Goal: Task Accomplishment & Management: Complete application form

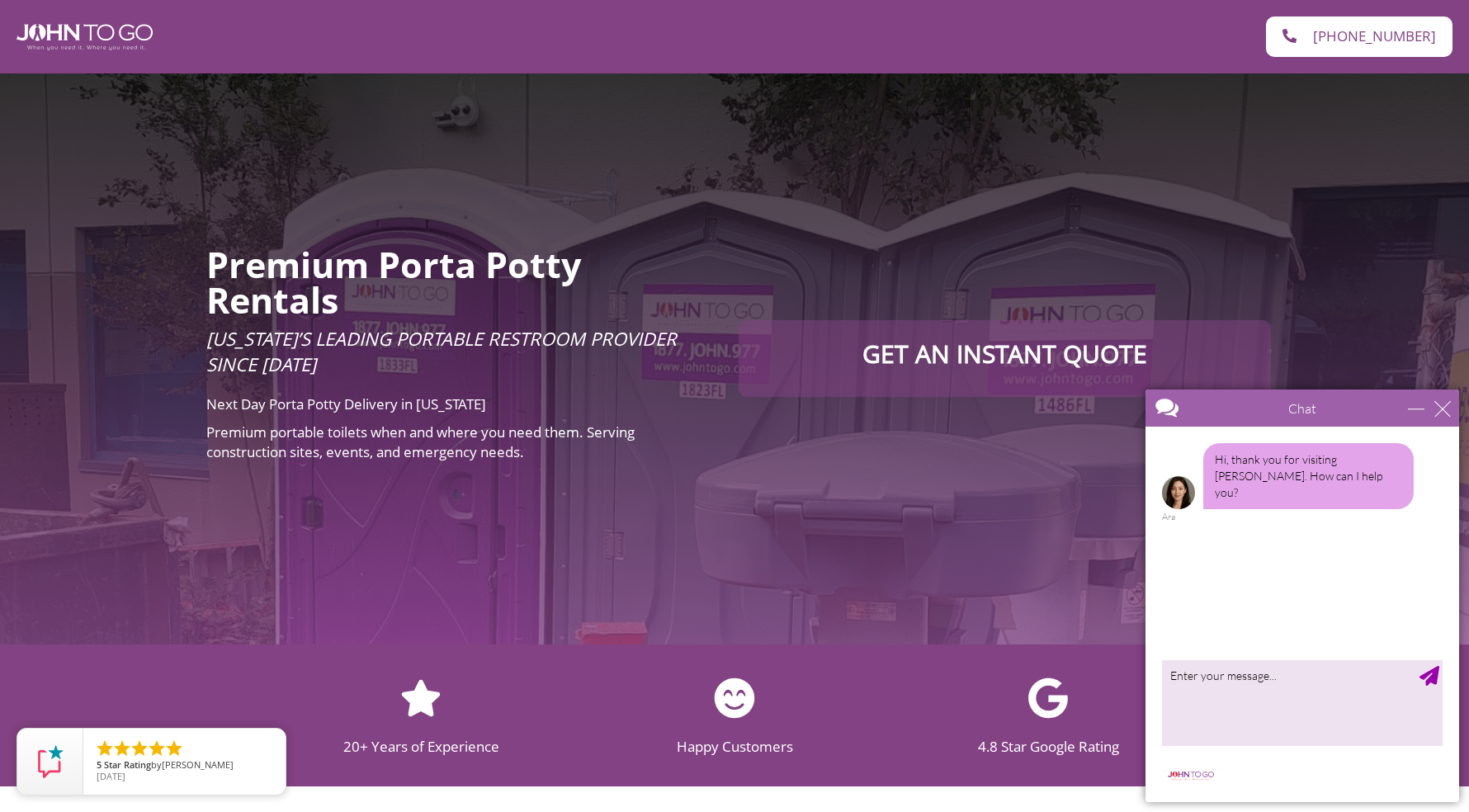
click at [735, 458] on div "Premium Porta Potty Rentals [US_STATE]’s Leading Portable Restroom Provider Sin…" at bounding box center [734, 358] width 1469 height 571
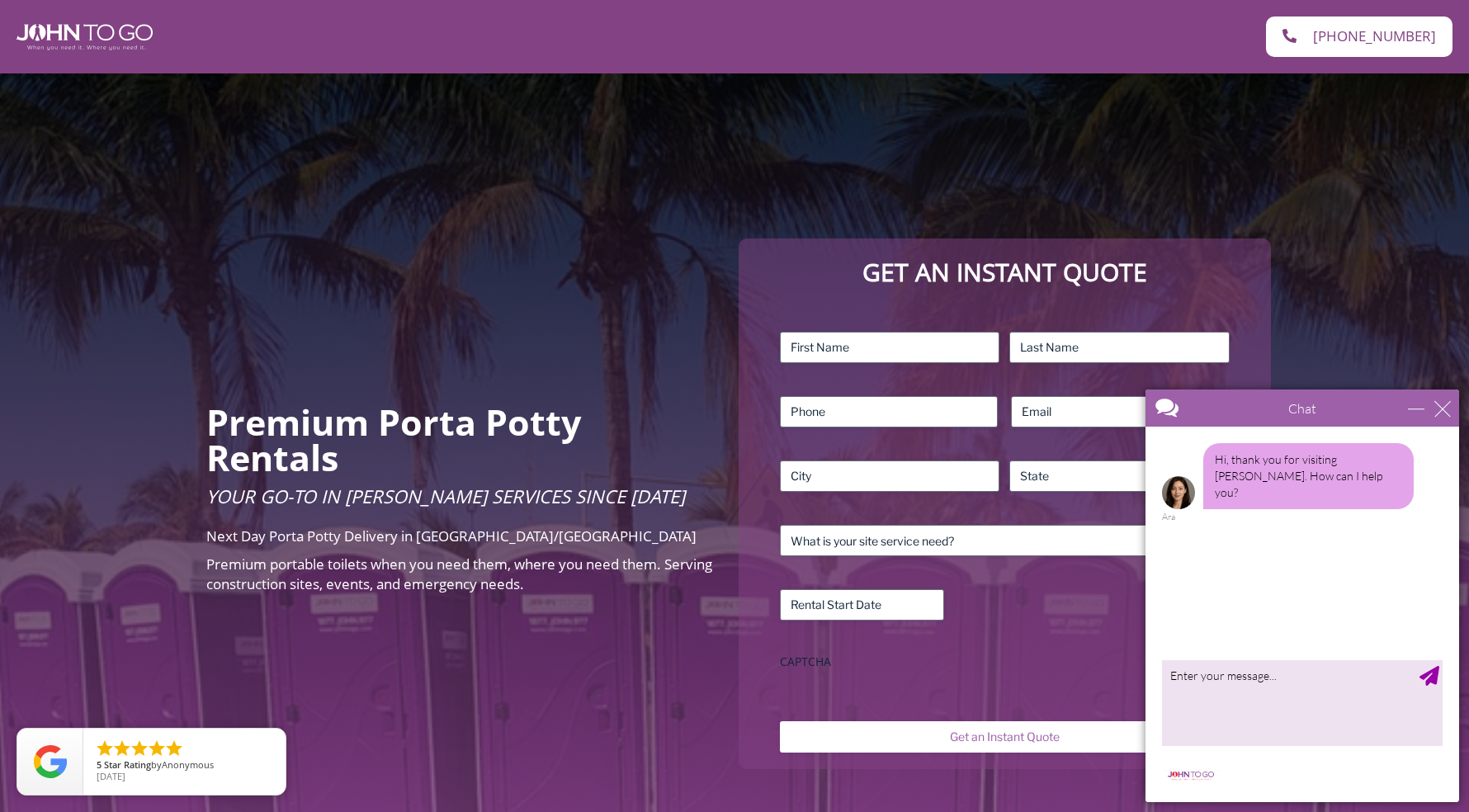
click at [380, 313] on div "Premium Porta Potty Rentals Your Go-To in Porta John Services Since 2004 Next D…" at bounding box center [734, 503] width 1469 height 860
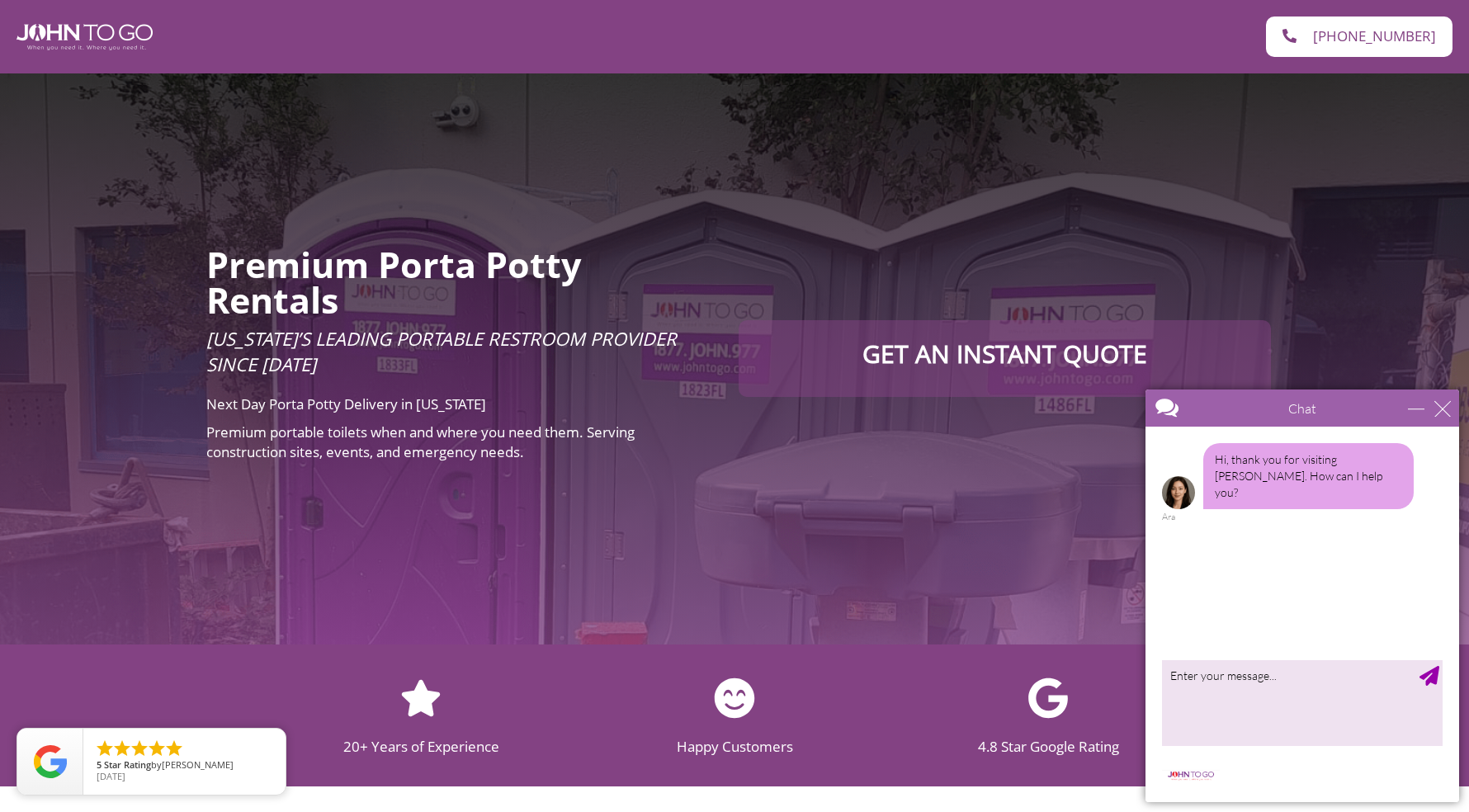
click at [405, 582] on div "Premium Porta Potty Rentals [US_STATE]’s Leading Portable Restroom Provider Sin…" at bounding box center [734, 358] width 1469 height 571
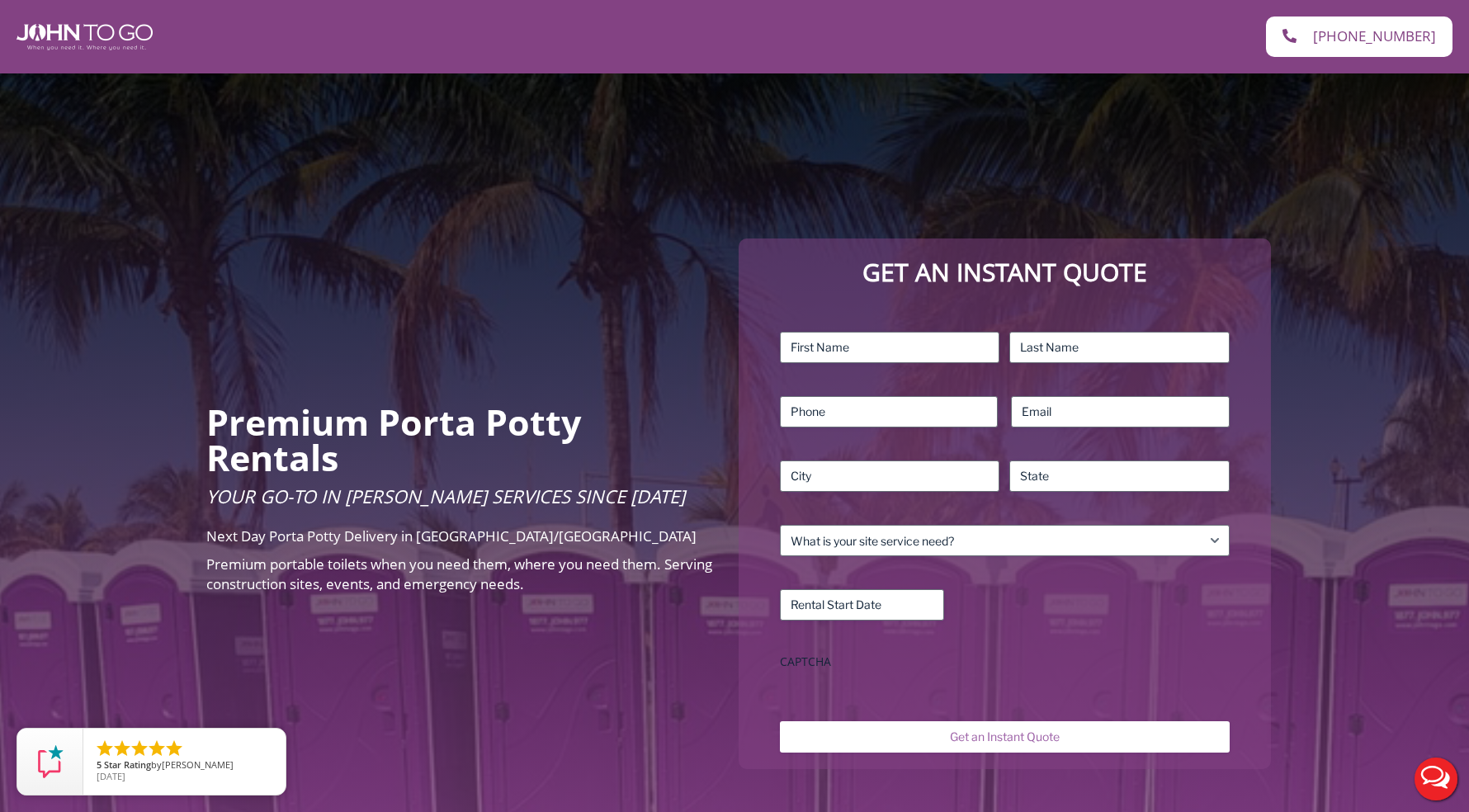
click at [426, 108] on div "Premium Porta Potty Rentals Your Go-To in Porta John Services Since 2004 Next D…" at bounding box center [734, 503] width 1469 height 860
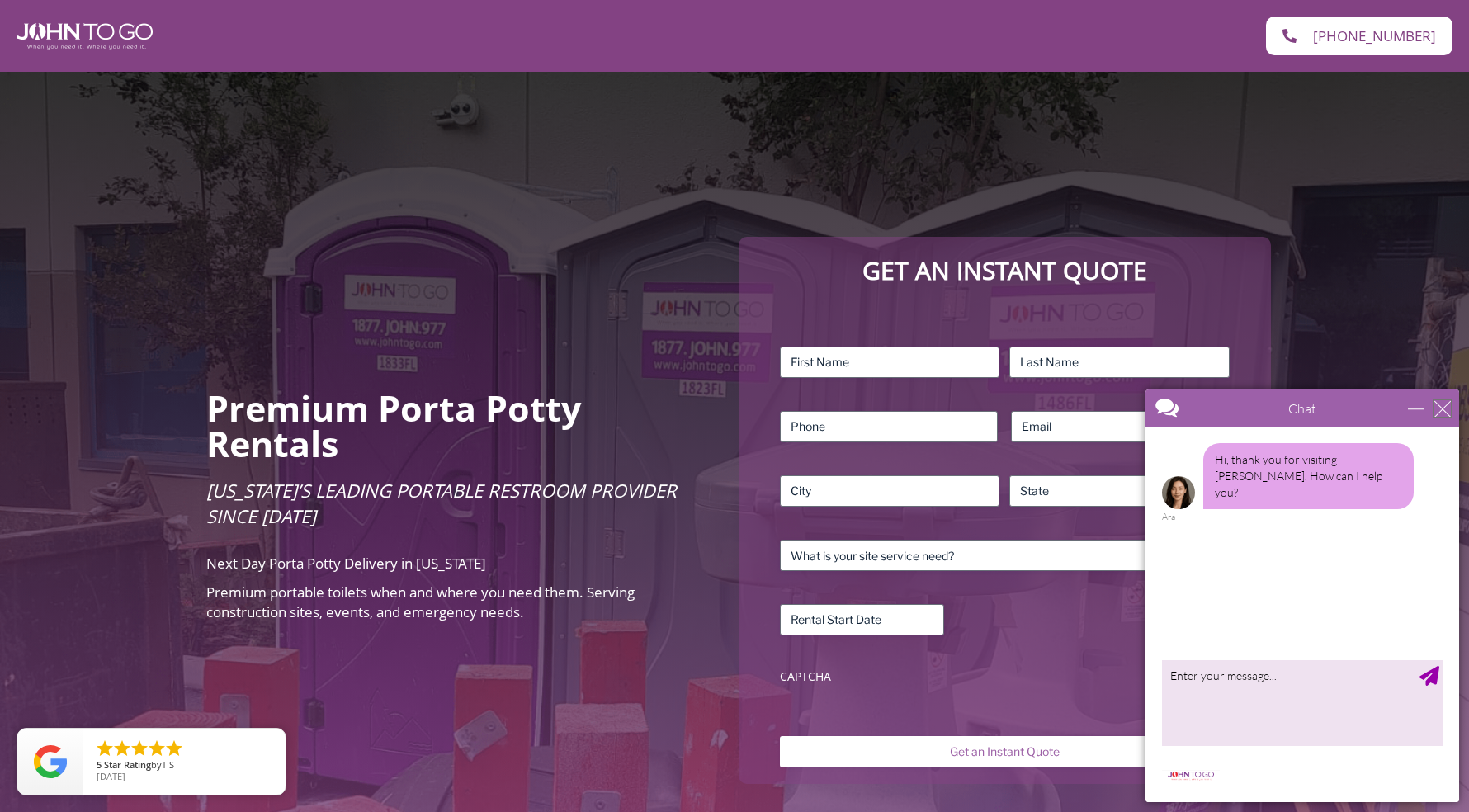
click at [1444, 412] on div "close" at bounding box center [1443, 408] width 17 height 17
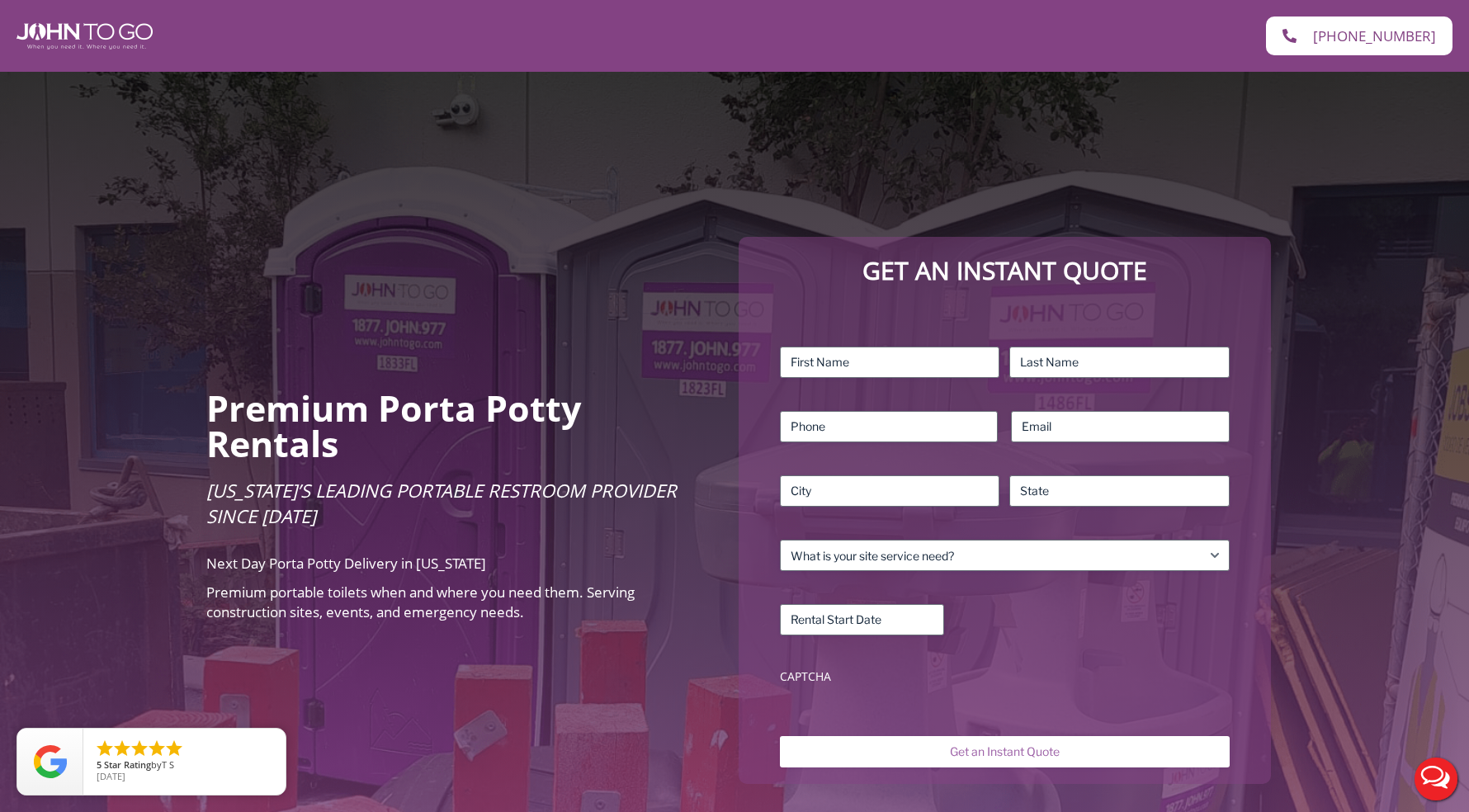
click at [649, 382] on div "Premium Porta Potty Rentals Florida’s Leading Portable Restroom Provider Since …" at bounding box center [460, 510] width 524 height 257
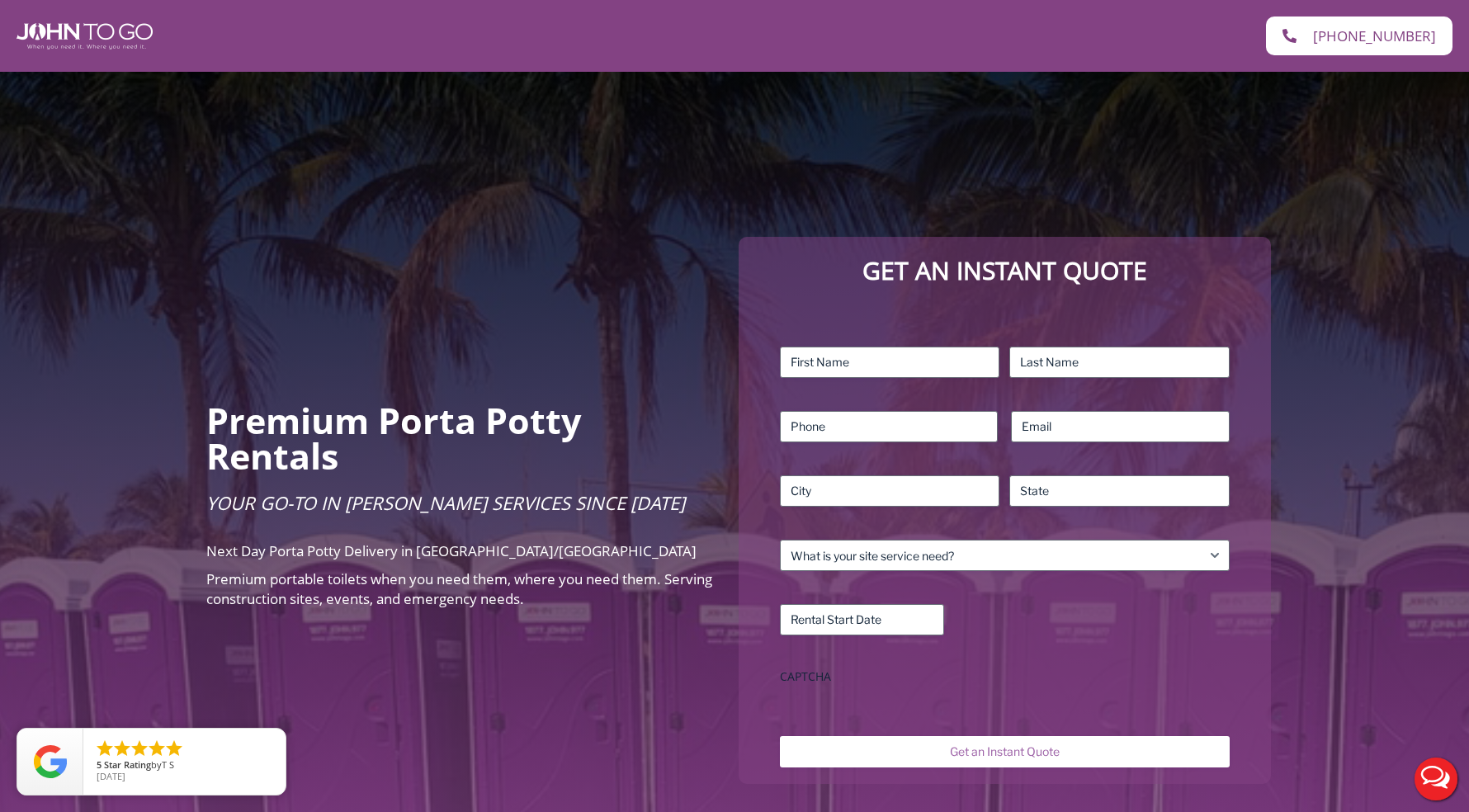
click at [393, 308] on div "Premium Porta Potty Rentals Your Go-To in Porta John Services Since 2004 Next D…" at bounding box center [734, 509] width 1469 height 877
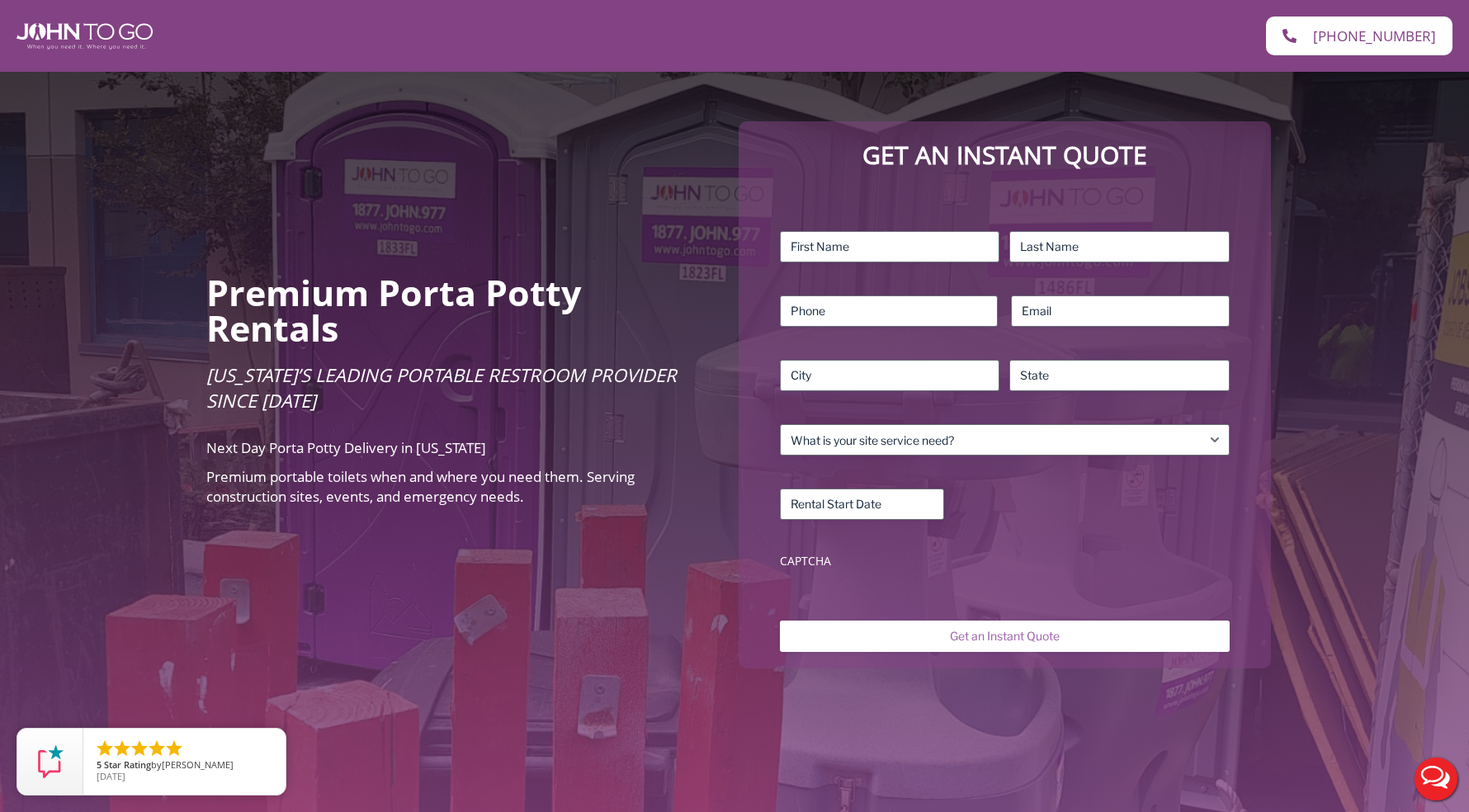
scroll to position [142, 0]
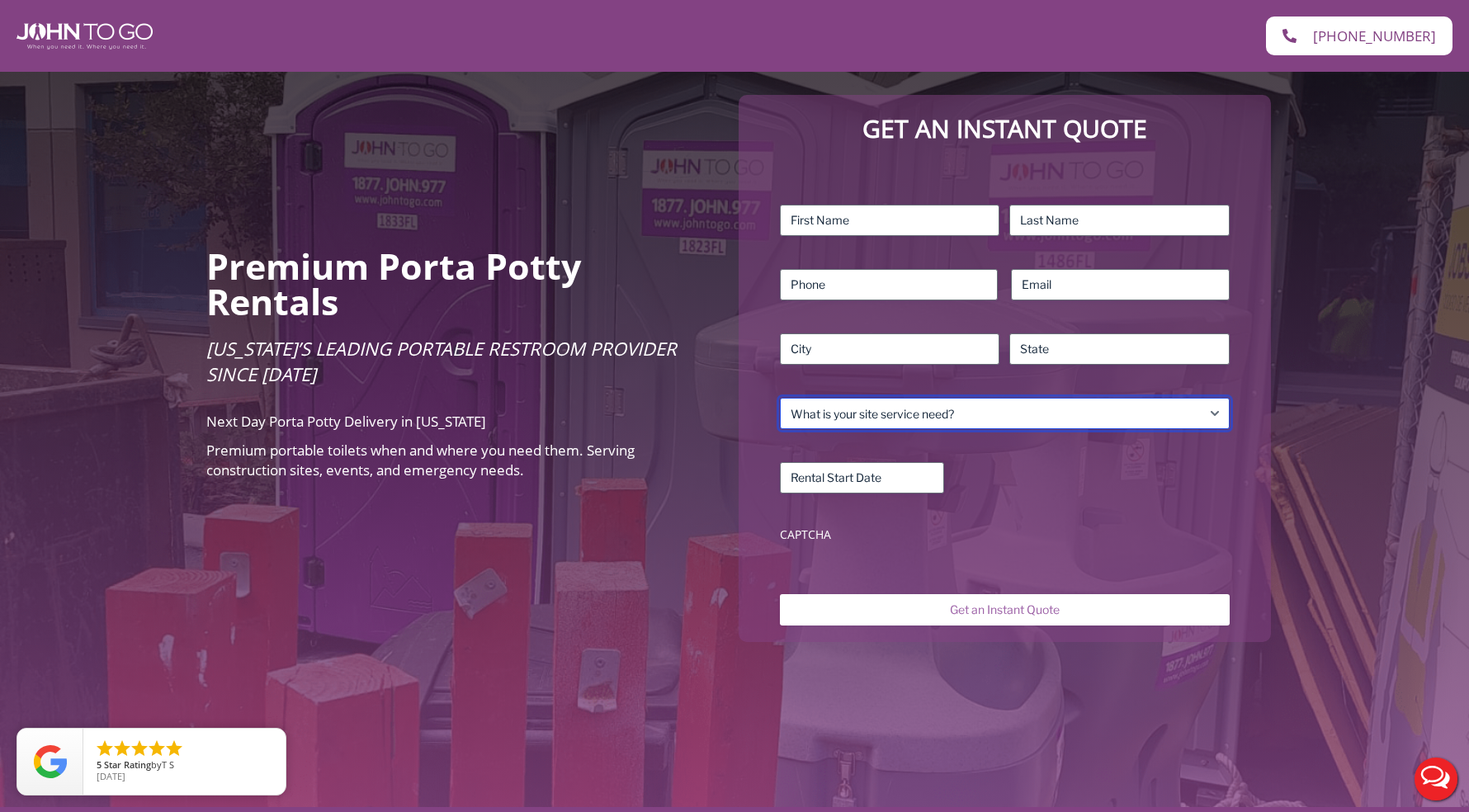
click at [895, 402] on select "What is your site service need? Consumer Construction – Commercial Construction…" at bounding box center [1005, 413] width 449 height 32
select select "Business"
click at [780, 397] on select "What is your site service need? Consumer Construction – Commercial Construction…" at bounding box center [1005, 413] width 449 height 32
click at [864, 397] on select "What is your site service need? Consumer Construction – Commercial Construction…" at bounding box center [1005, 413] width 449 height 32
click at [780, 397] on select "What is your site service need? Consumer Construction – Commercial Construction…" at bounding box center [1005, 413] width 449 height 32
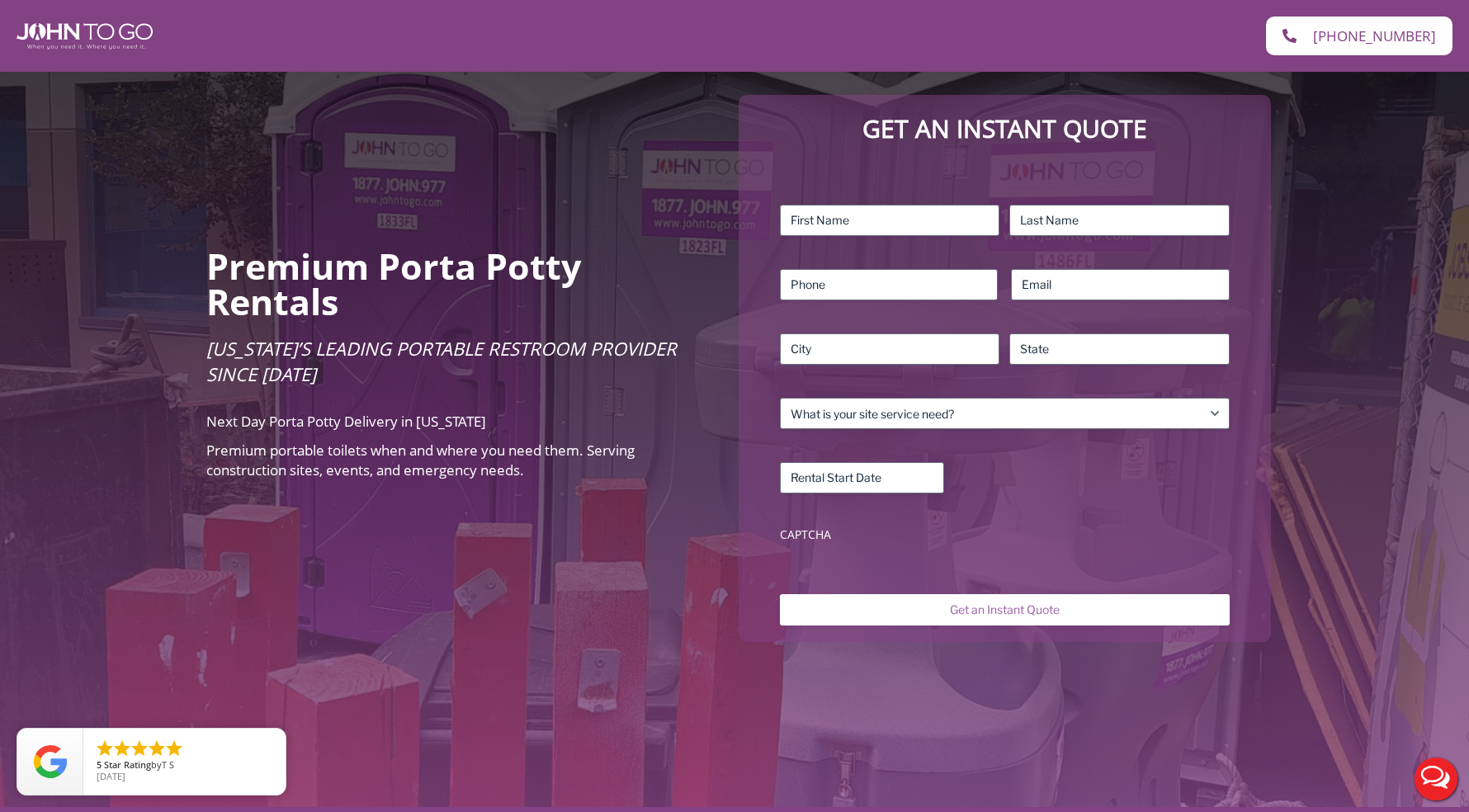
click at [620, 508] on div "Premium Porta Potty Rentals Florida’s Leading Portable Restroom Provider Since …" at bounding box center [734, 367] width 1469 height 877
click at [508, 210] on div "Premium Porta Potty Rentals Florida’s Leading Portable Restroom Provider Since …" at bounding box center [734, 367] width 1469 height 877
click at [573, 197] on div "Premium Porta Potty Rentals Florida’s Leading Portable Restroom Provider Since …" at bounding box center [734, 367] width 1469 height 877
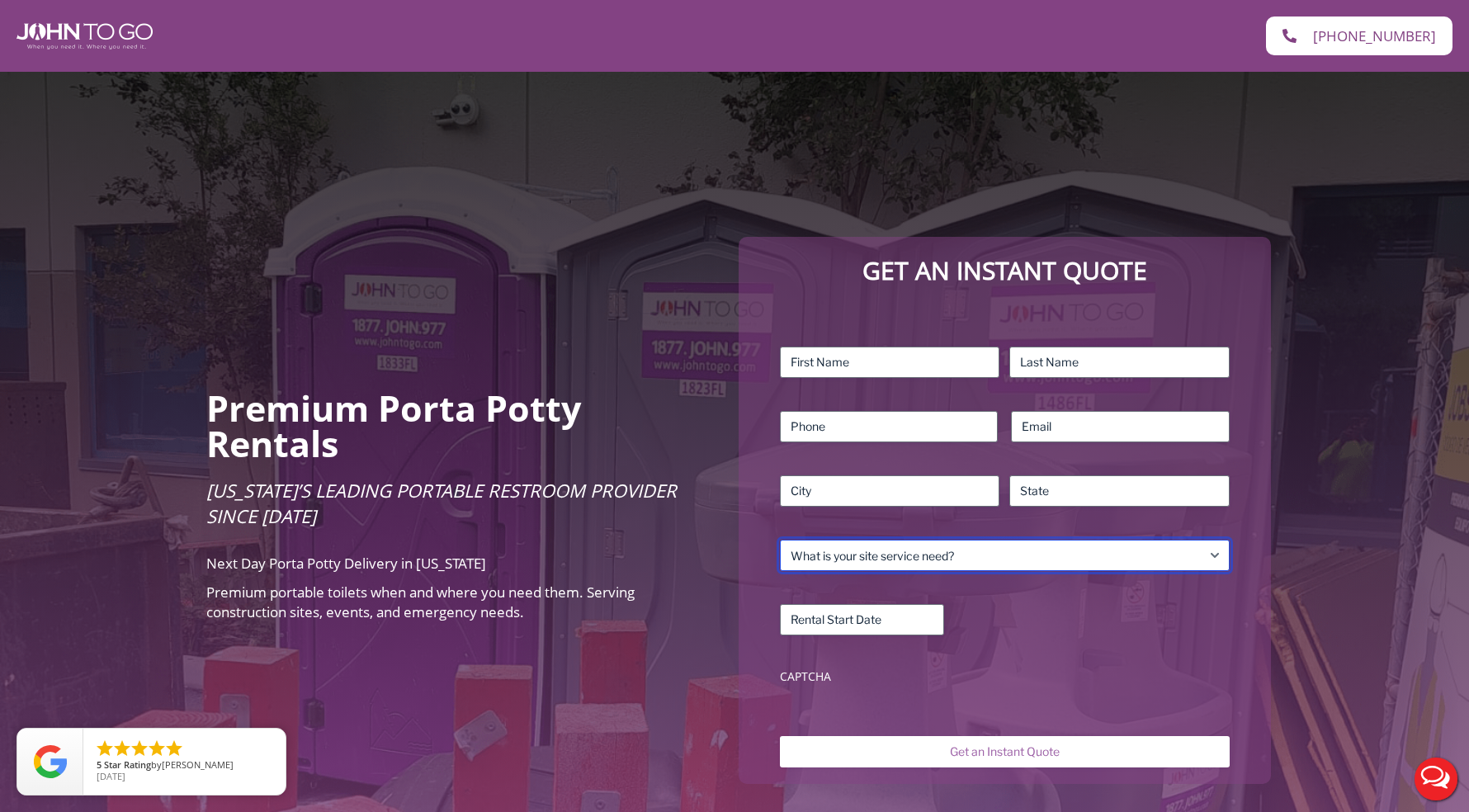
click at [934, 541] on select "What is your site service need? Consumer Construction – Commercial Construction…" at bounding box center [1005, 555] width 449 height 32
select select "Business"
click at [780, 539] on select "What is your site service need? Consumer Construction – Commercial Construction…" at bounding box center [1005, 555] width 449 height 32
click at [1002, 544] on select "What is your site service need? Consumer Construction – Commercial Construction…" at bounding box center [1005, 555] width 449 height 32
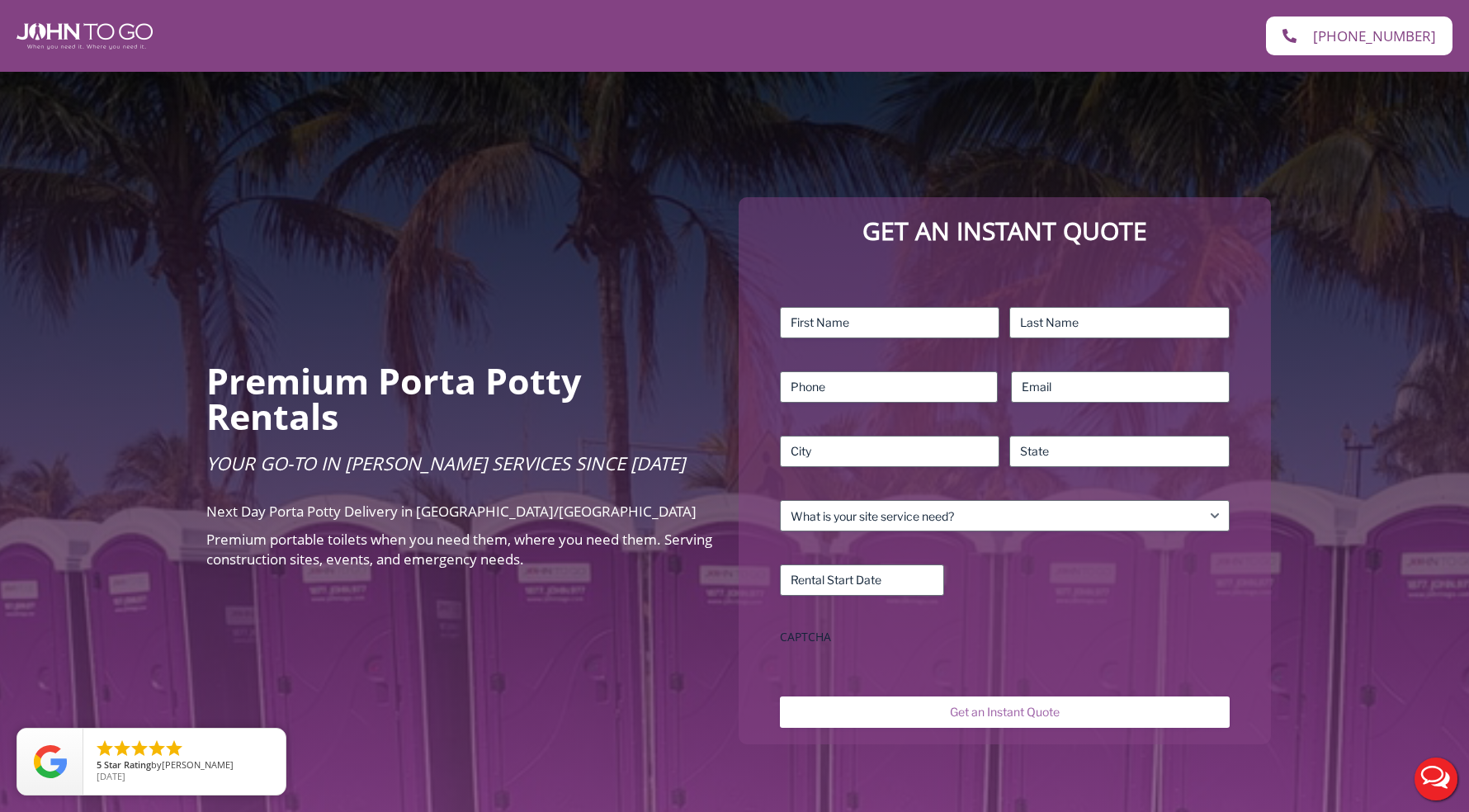
scroll to position [51, 0]
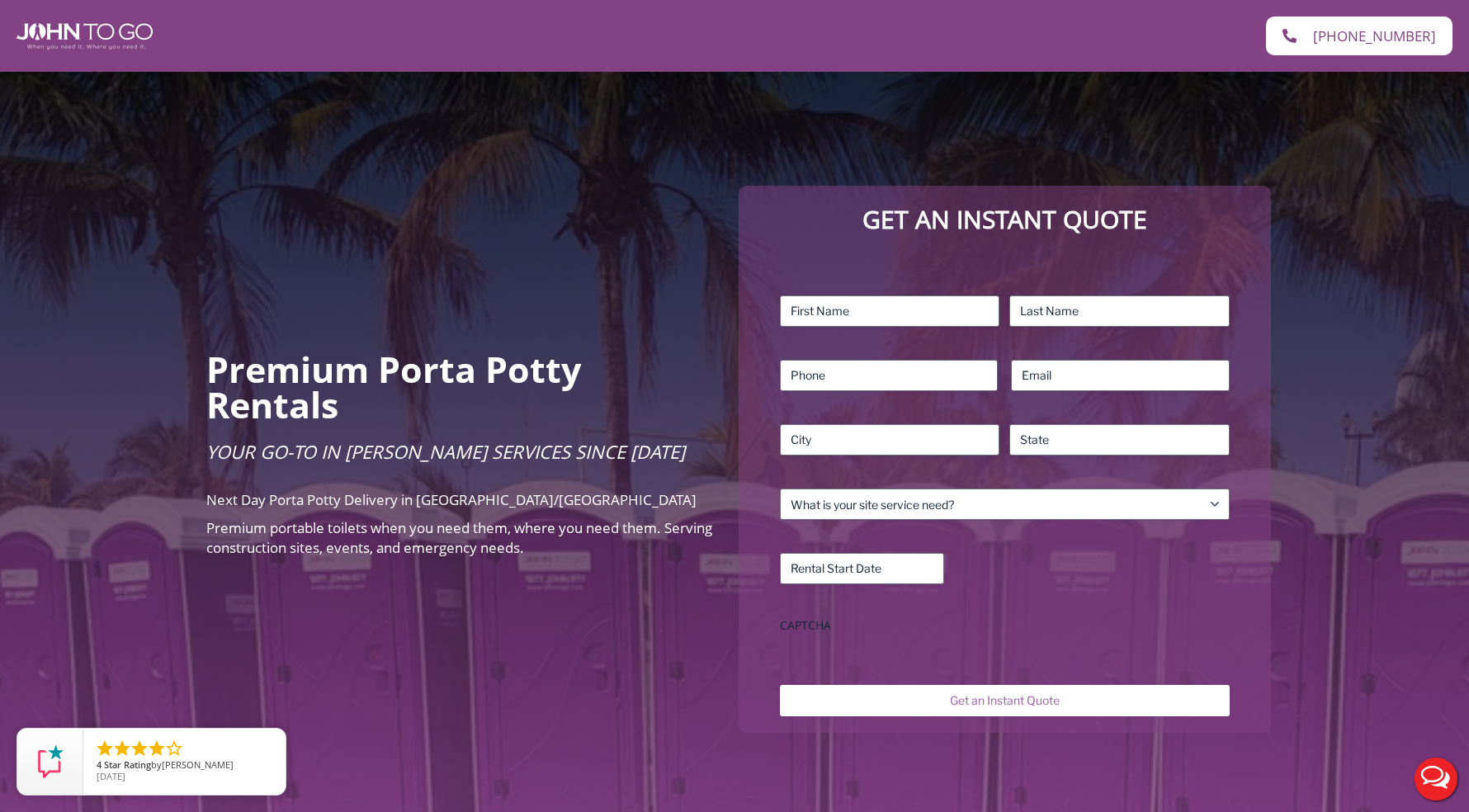
click at [500, 290] on div "Premium Porta Potty Rentals Your Go-To in [PERSON_NAME] Services Since [DATE] N…" at bounding box center [734, 458] width 1469 height 877
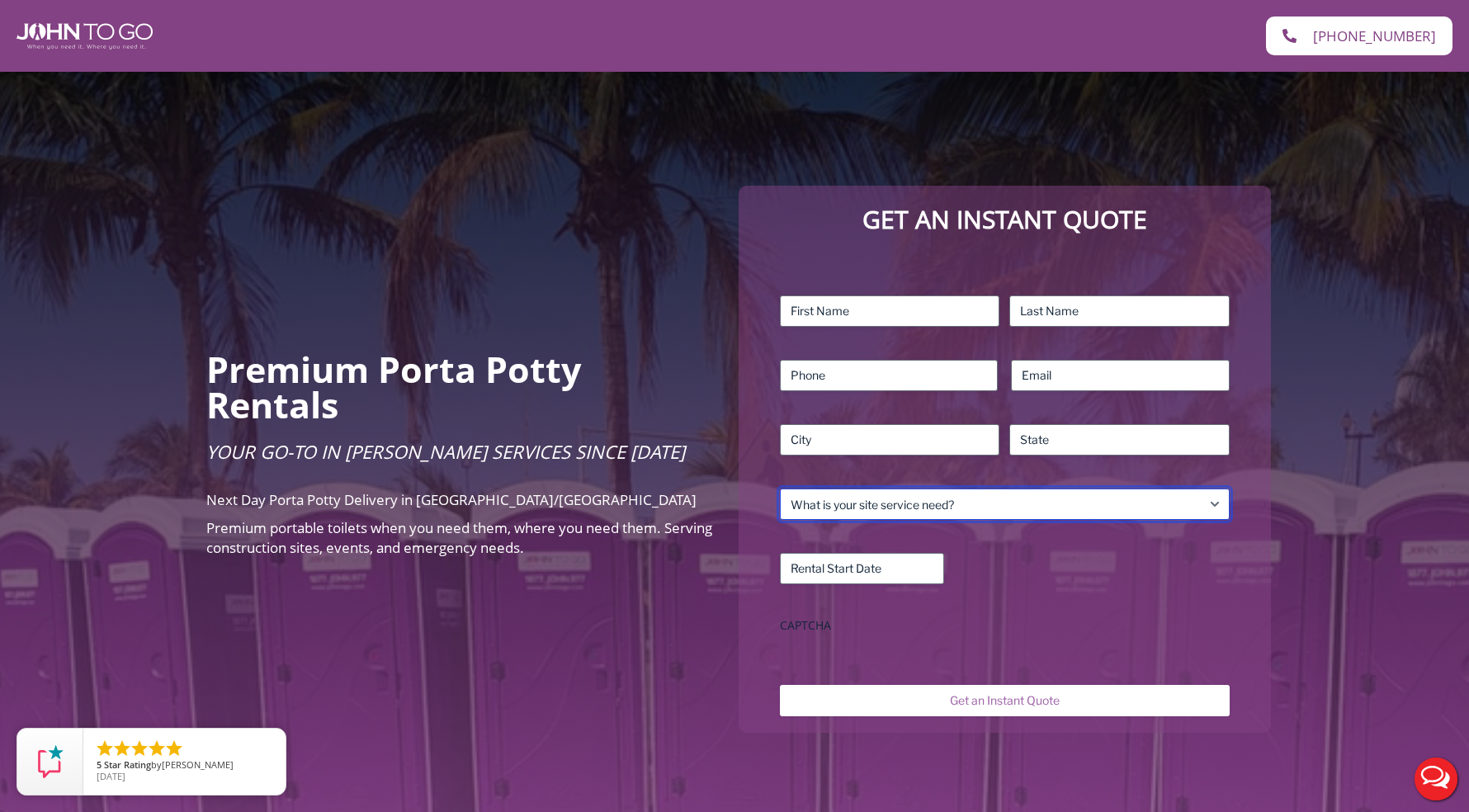
click at [1014, 488] on select "What is your site service need? Consumer Construction – Commercial Construction…" at bounding box center [1005, 504] width 449 height 32
click at [780, 488] on select "What is your site service need? Consumer Construction – Commercial Construction…" at bounding box center [1005, 504] width 449 height 32
click at [991, 488] on select "What is your site service need? Consumer Construction – Commercial Construction…" at bounding box center [1005, 504] width 449 height 32
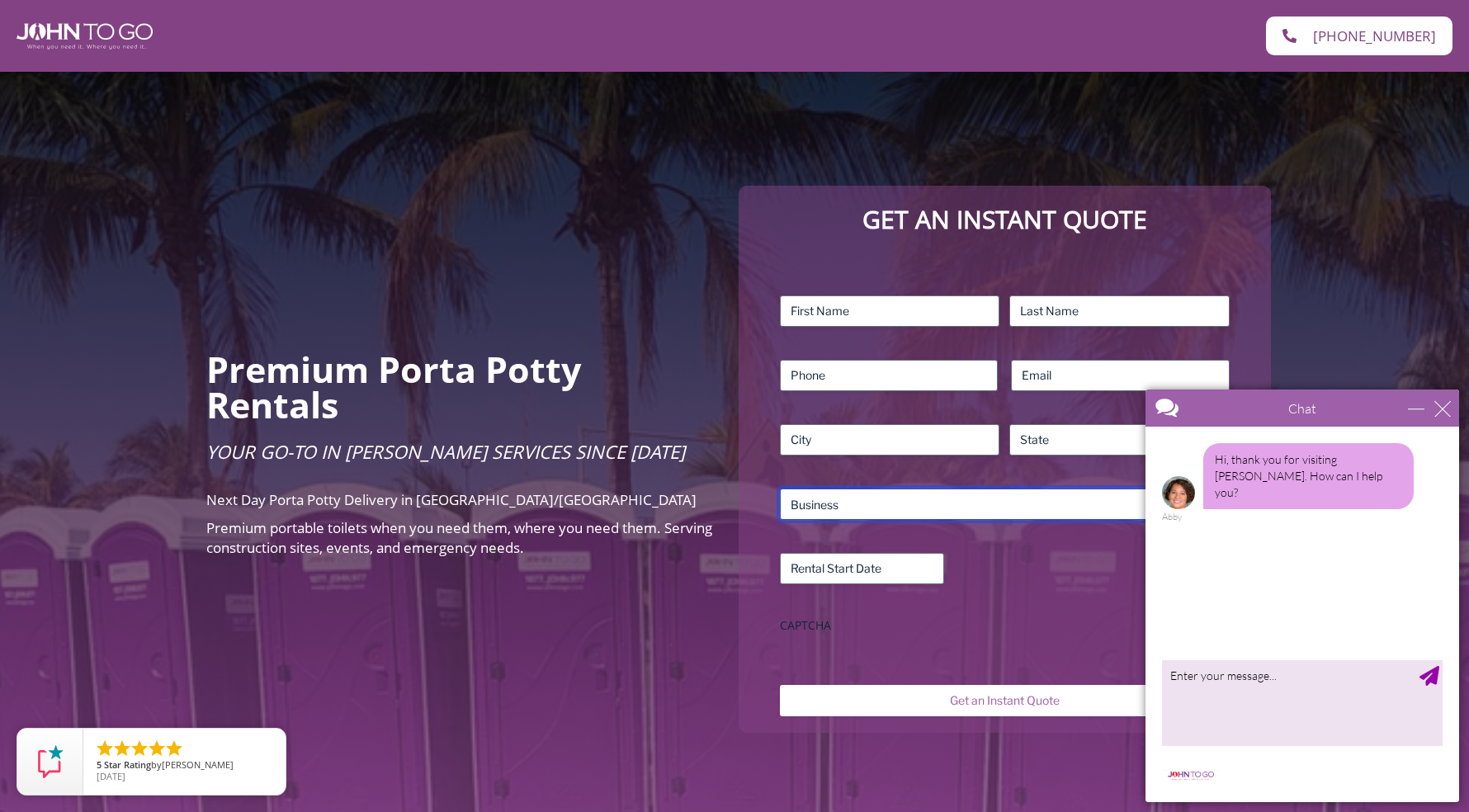
click at [780, 488] on select "What is your site service need? Consumer Construction – Commercial Construction…" at bounding box center [1005, 504] width 449 height 32
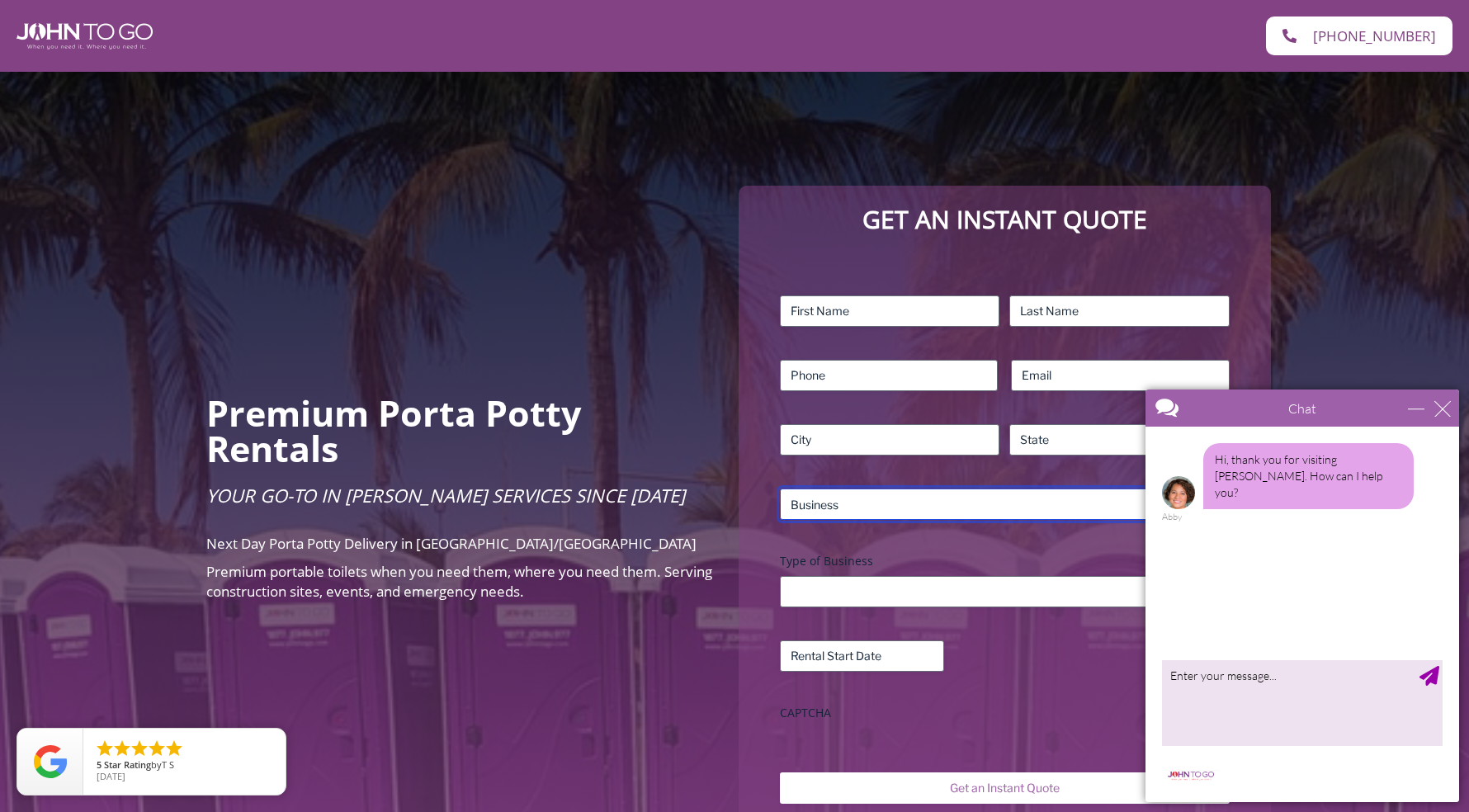
click at [928, 492] on select "What is your site service need? Consumer Construction – Commercial Construction…" at bounding box center [1005, 504] width 449 height 32
click at [780, 488] on select "What is your site service need? Consumer Construction – Commercial Construction…" at bounding box center [1005, 504] width 449 height 32
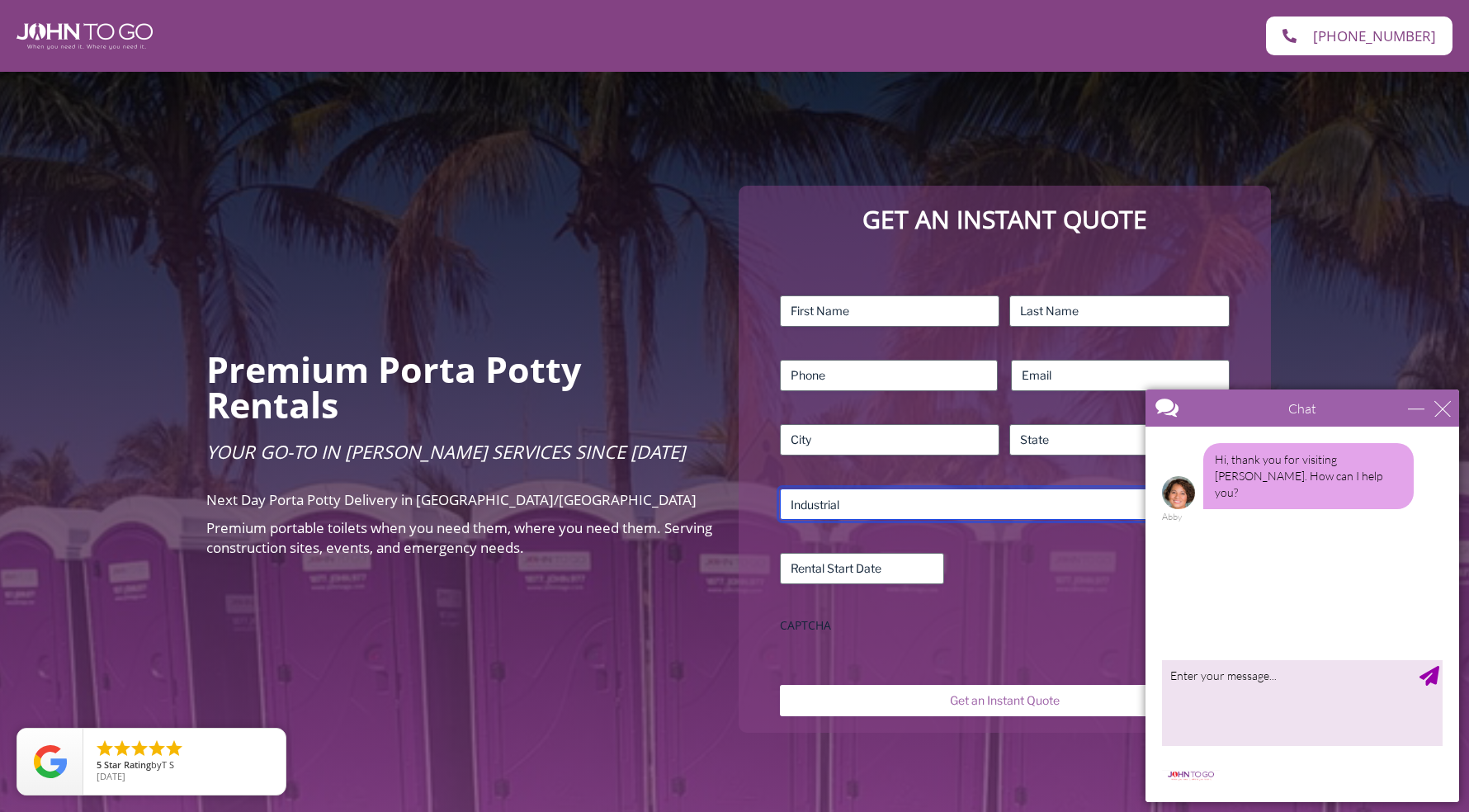
click at [920, 488] on select "What is your site service need? Consumer Construction – Commercial Construction…" at bounding box center [1005, 504] width 449 height 32
select select "Business"
click at [780, 488] on select "What is your site service need? Consumer Construction – Commercial Construction…" at bounding box center [1005, 504] width 449 height 32
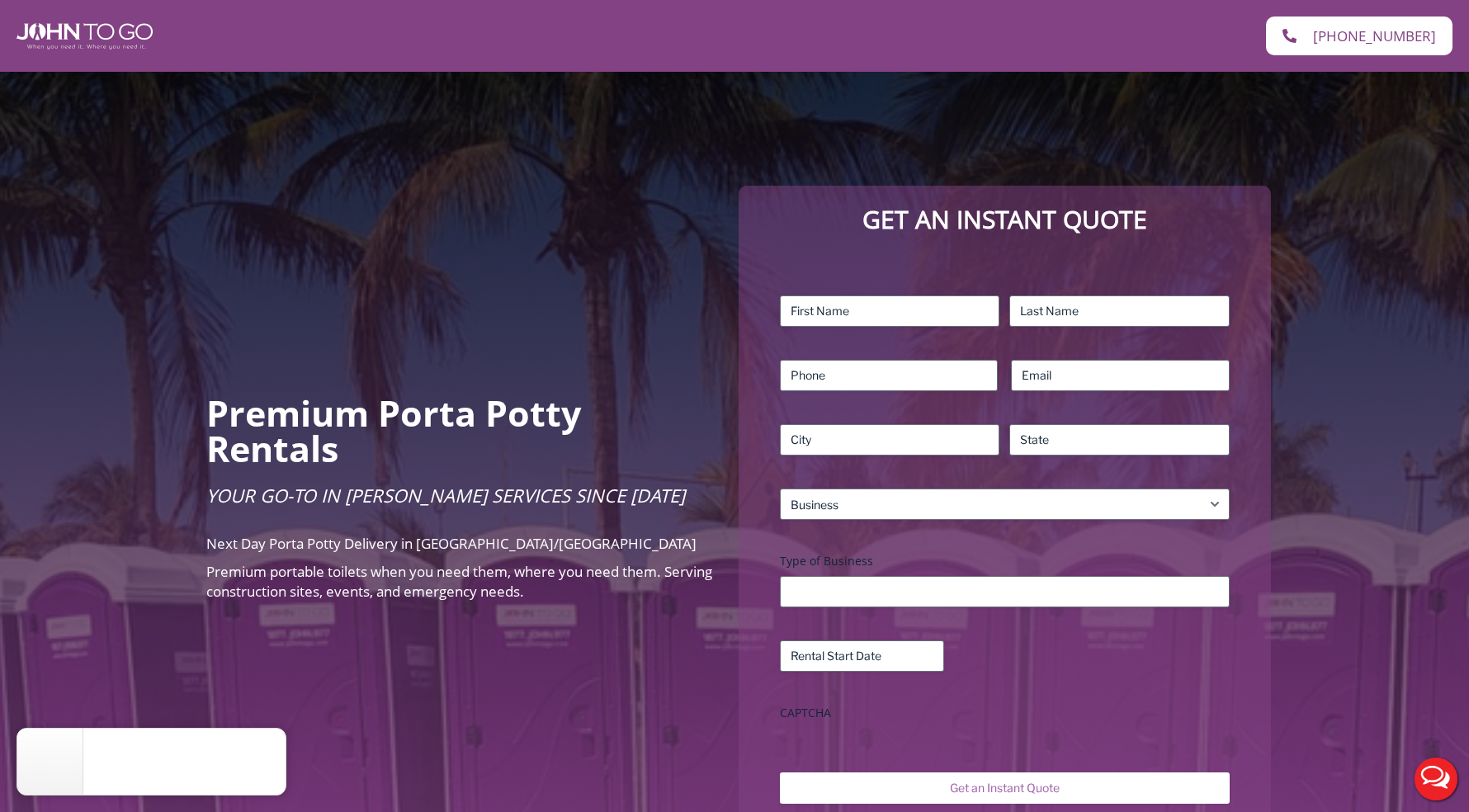
click at [306, 226] on div "Premium Porta Potty Rentals Your Go-To in Porta John Services Since 2004 Next D…" at bounding box center [734, 502] width 1469 height 964
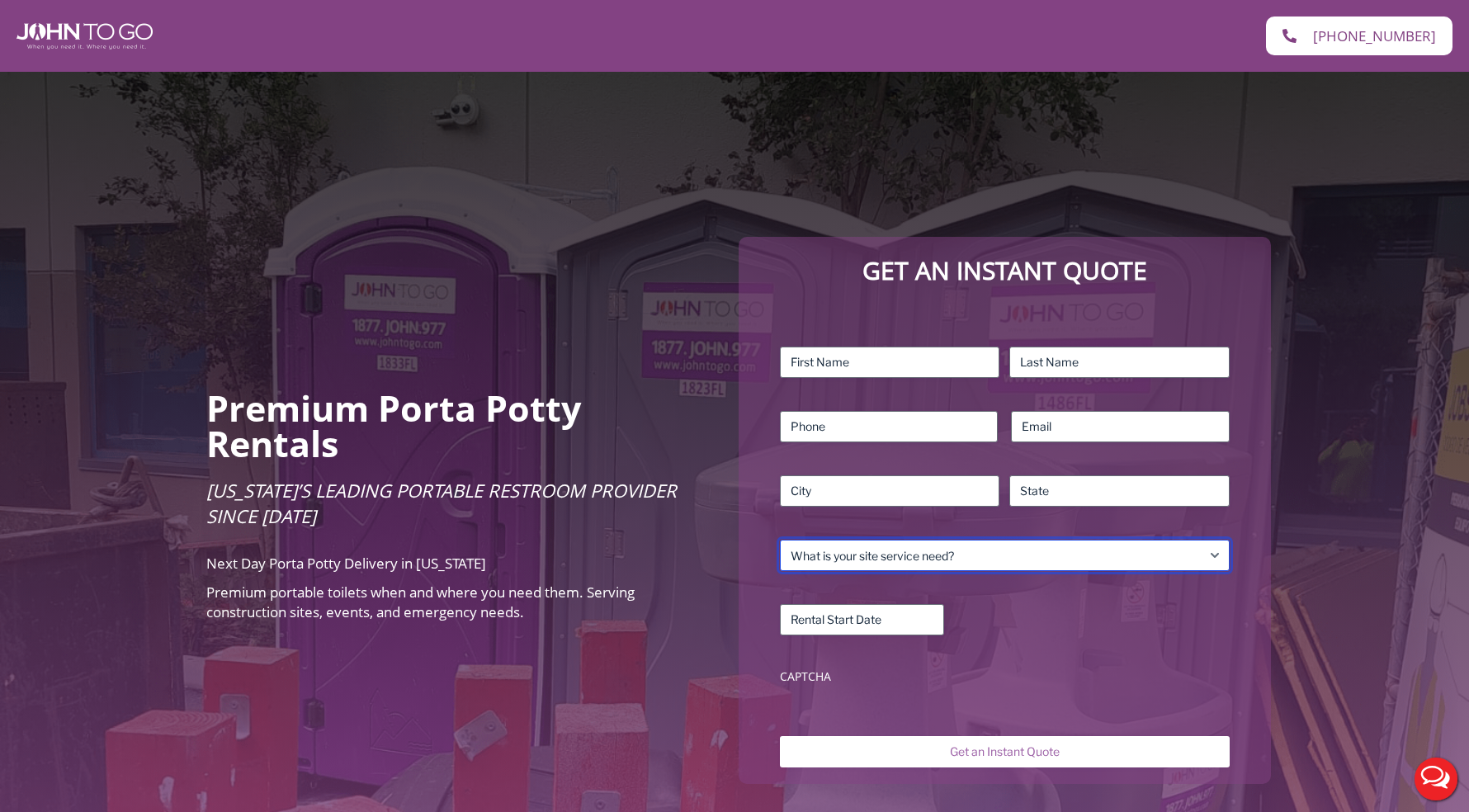
click at [866, 539] on select "What is your site service need? Consumer Construction – Commercial Construction…" at bounding box center [1005, 555] width 449 height 32
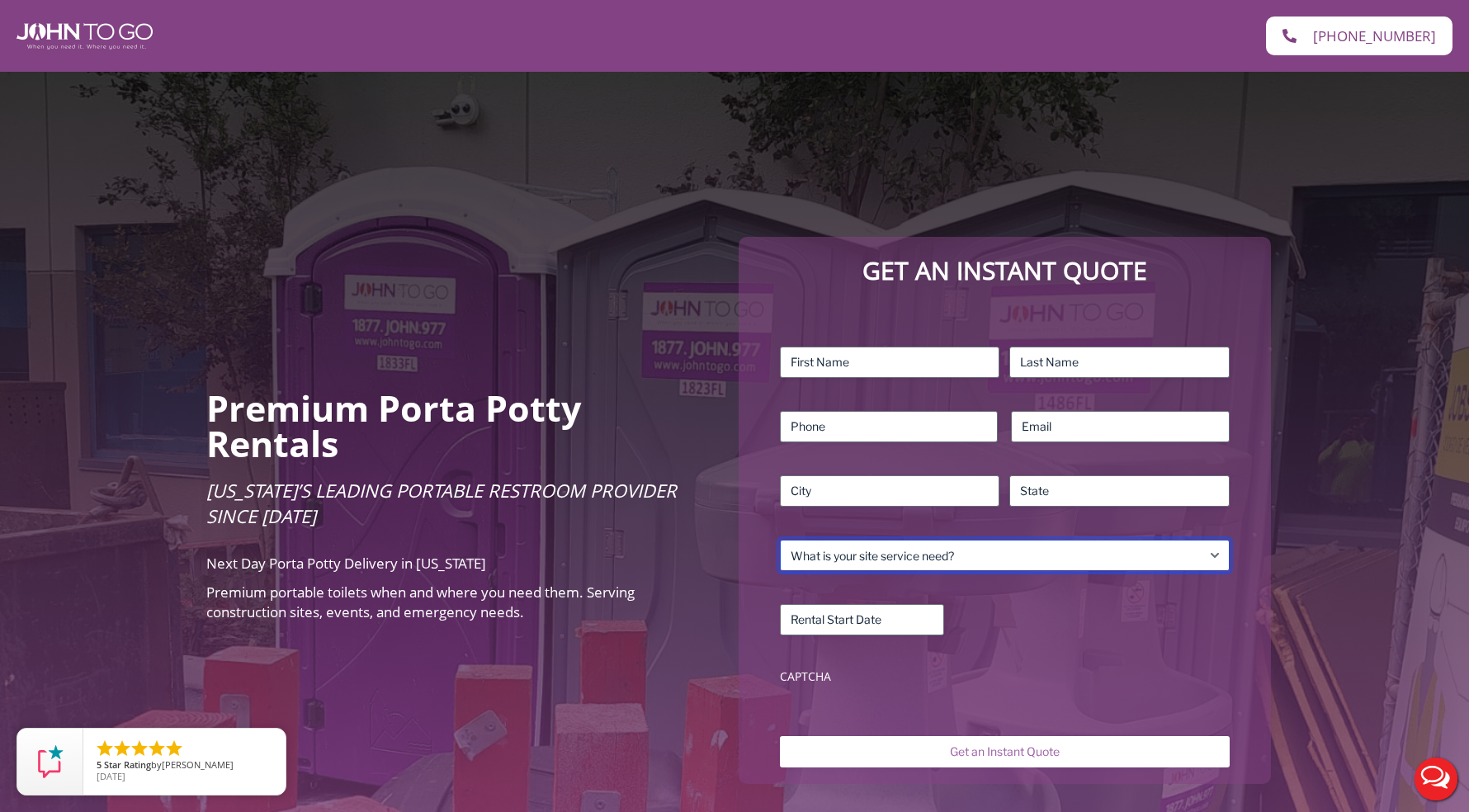
click at [933, 544] on select "What is your site service need? Consumer Construction – Commercial Construction…" at bounding box center [1005, 555] width 449 height 32
select select "Business"
click at [780, 539] on select "What is your site service need? Consumer Construction – Commercial Construction…" at bounding box center [1005, 555] width 449 height 32
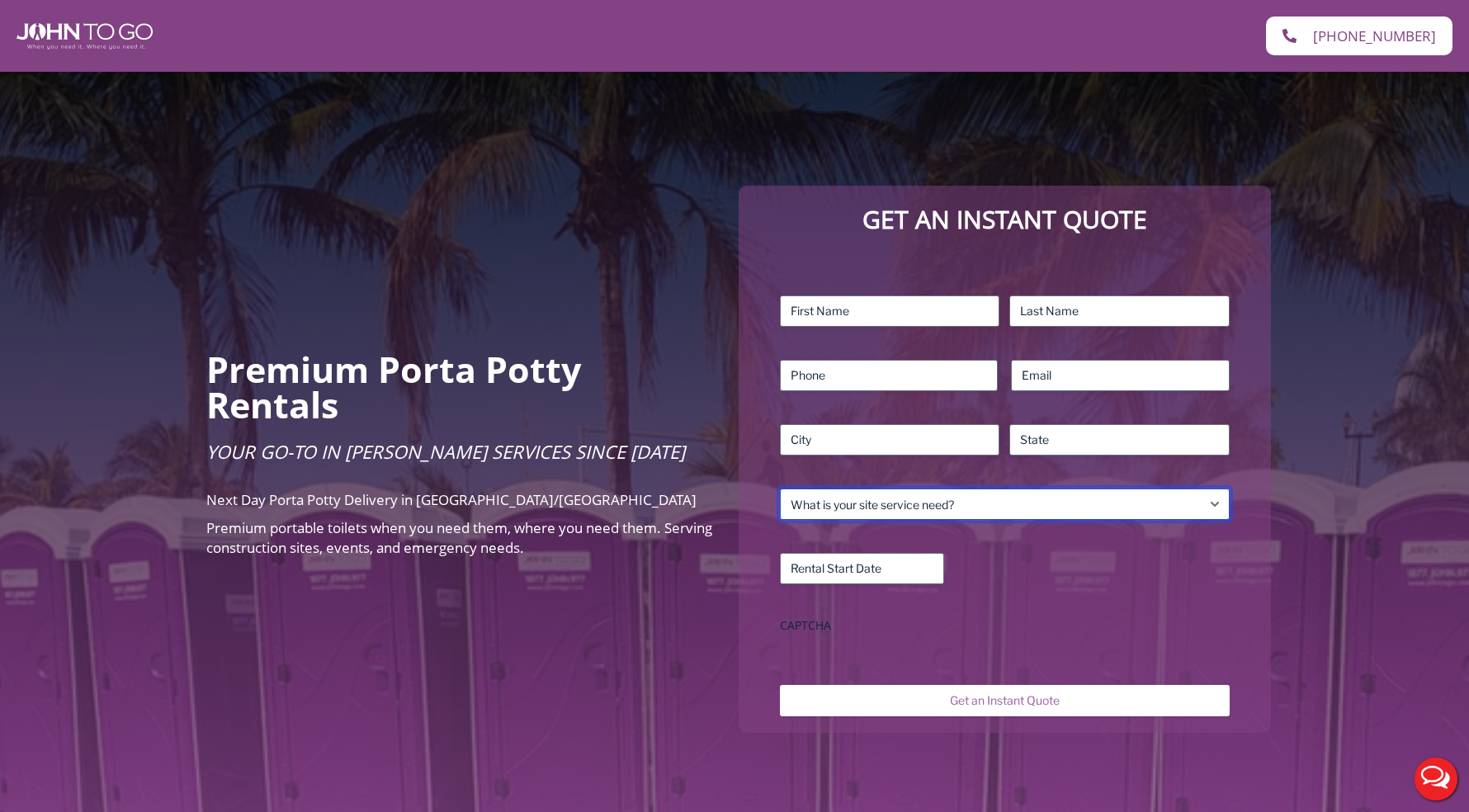
click at [814, 488] on select "What is your site service need? Consumer Construction – Commercial Construction…" at bounding box center [1005, 504] width 449 height 32
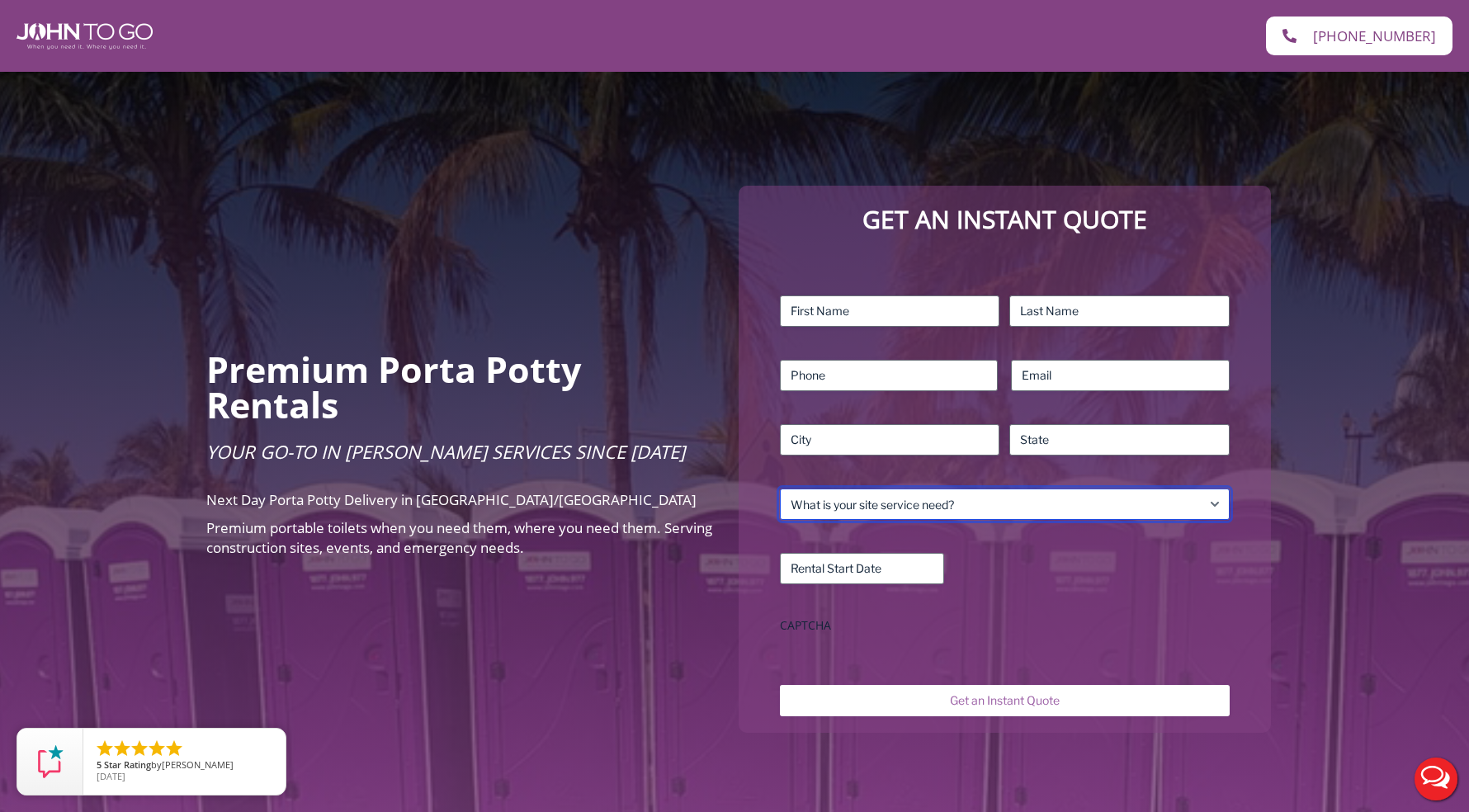
select select "Business"
click at [780, 488] on select "What is your site service need? Consumer Construction – Commercial Construction…" at bounding box center [1005, 504] width 449 height 32
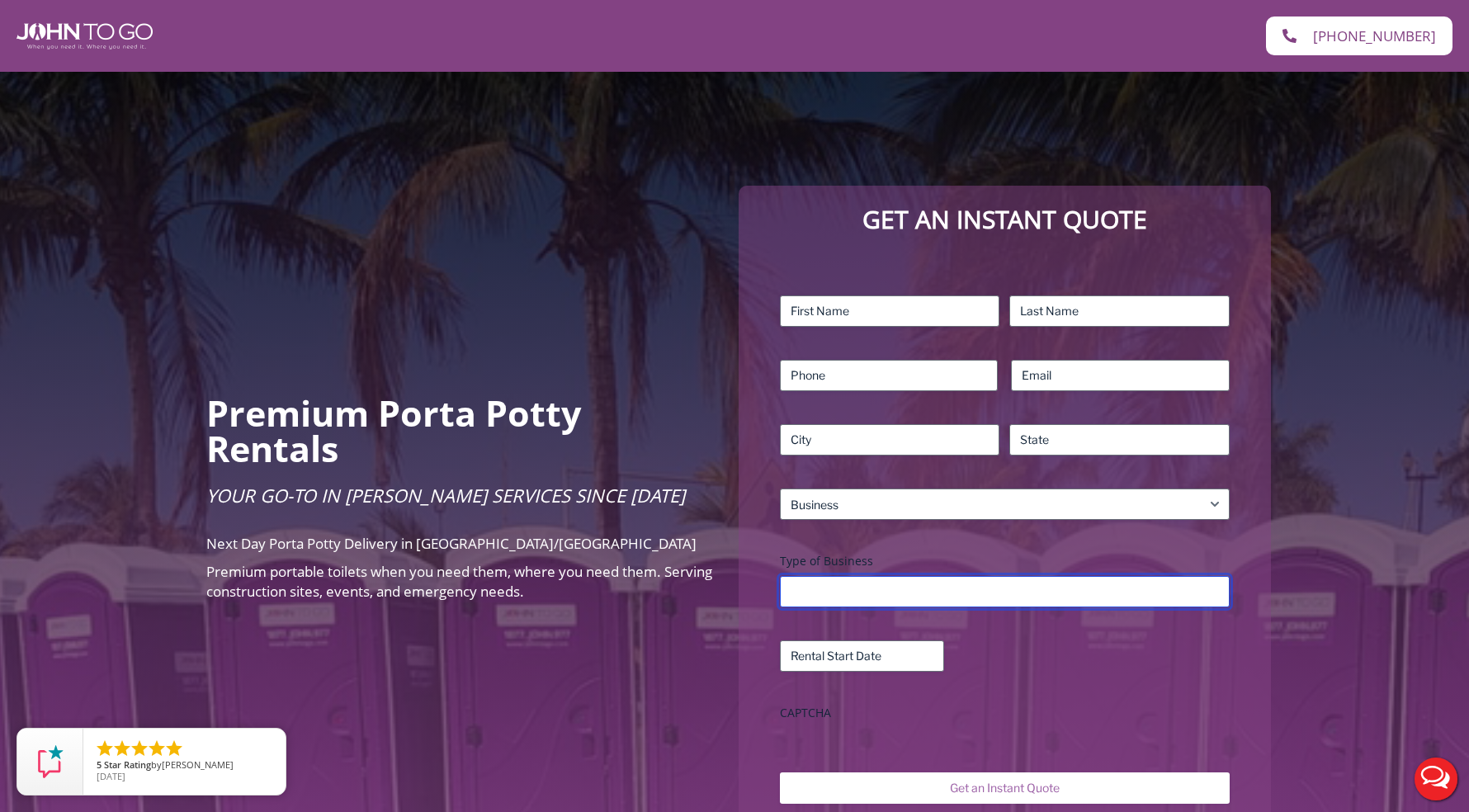
click at [833, 576] on input "Type of Business" at bounding box center [1005, 591] width 449 height 32
click at [667, 422] on h2 "Premium Porta Potty Rentals" at bounding box center [460, 431] width 508 height 71
click at [634, 328] on div "Premium Porta Potty Rentals Your Go-To in Porta John Services Since 2004 Next D…" at bounding box center [734, 502] width 1469 height 964
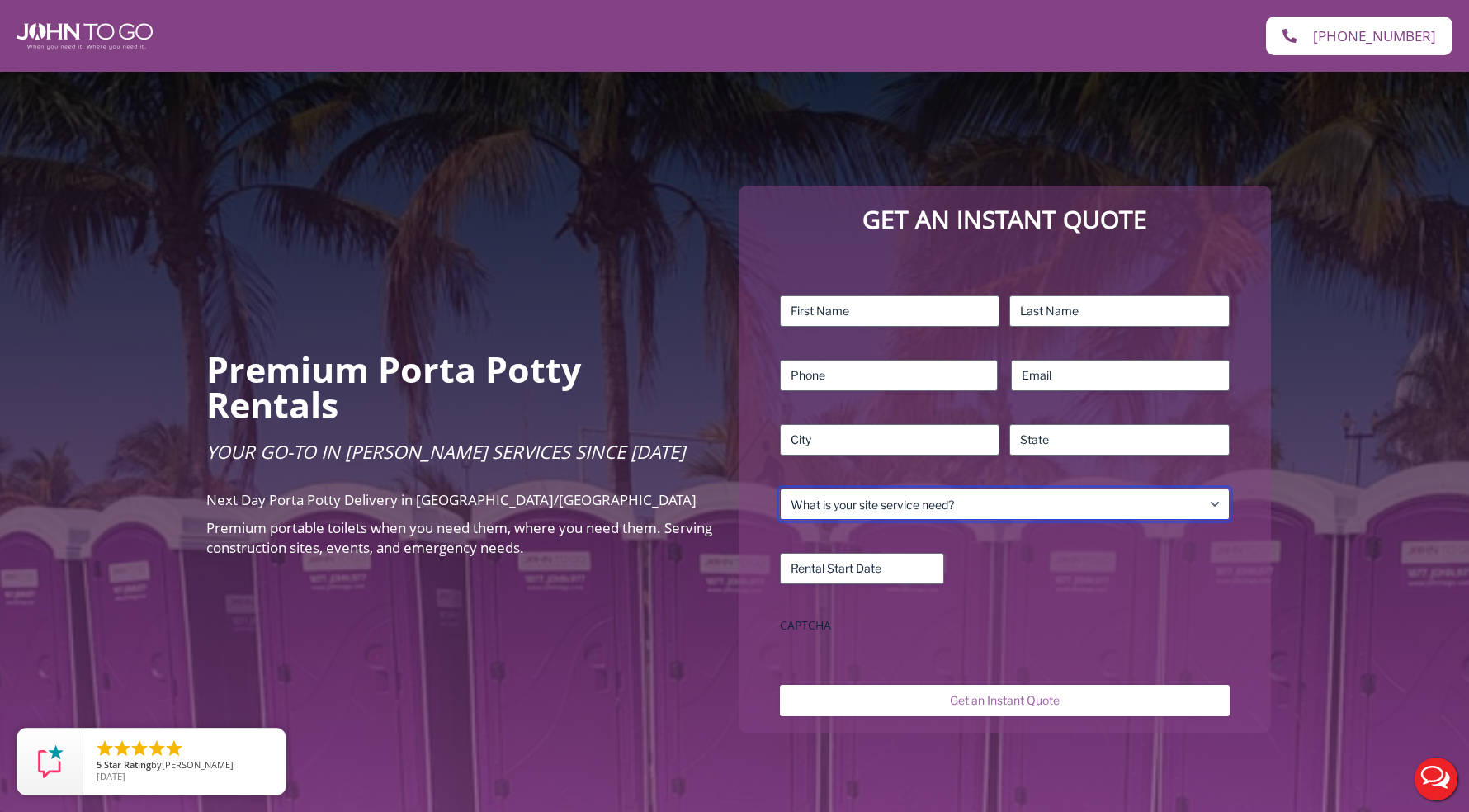
click at [1043, 488] on select "What is your site service need? Consumer Construction – Commercial Construction…" at bounding box center [1005, 504] width 449 height 32
click at [780, 488] on select "What is your site service need? Consumer Construction – Commercial Construction…" at bounding box center [1005, 504] width 449 height 32
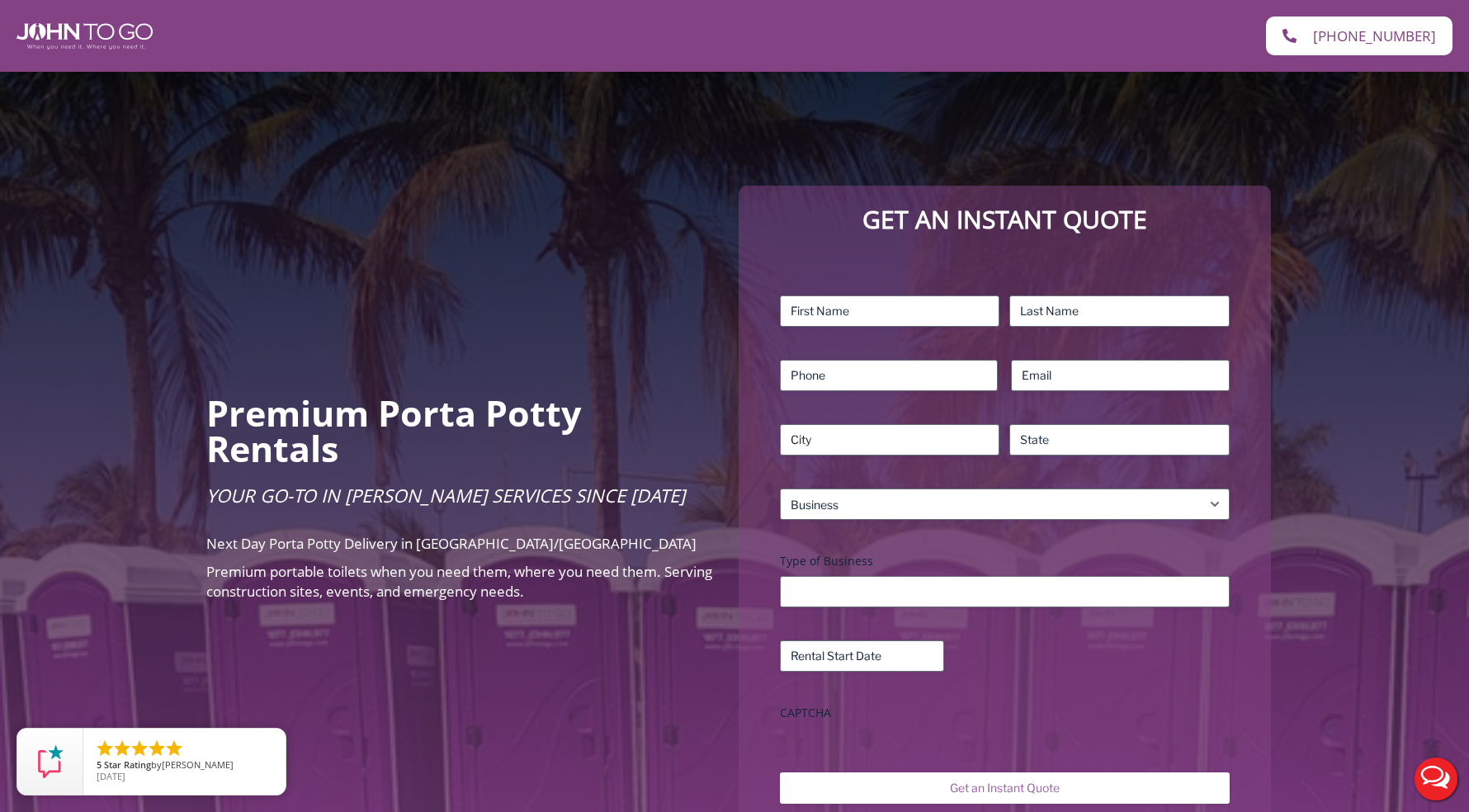
click at [876, 553] on label "Type of Business" at bounding box center [1005, 561] width 449 height 17
click at [876, 575] on input "Type of Business" at bounding box center [1005, 591] width 449 height 32
click at [883, 575] on input "Type of Business" at bounding box center [1005, 591] width 449 height 32
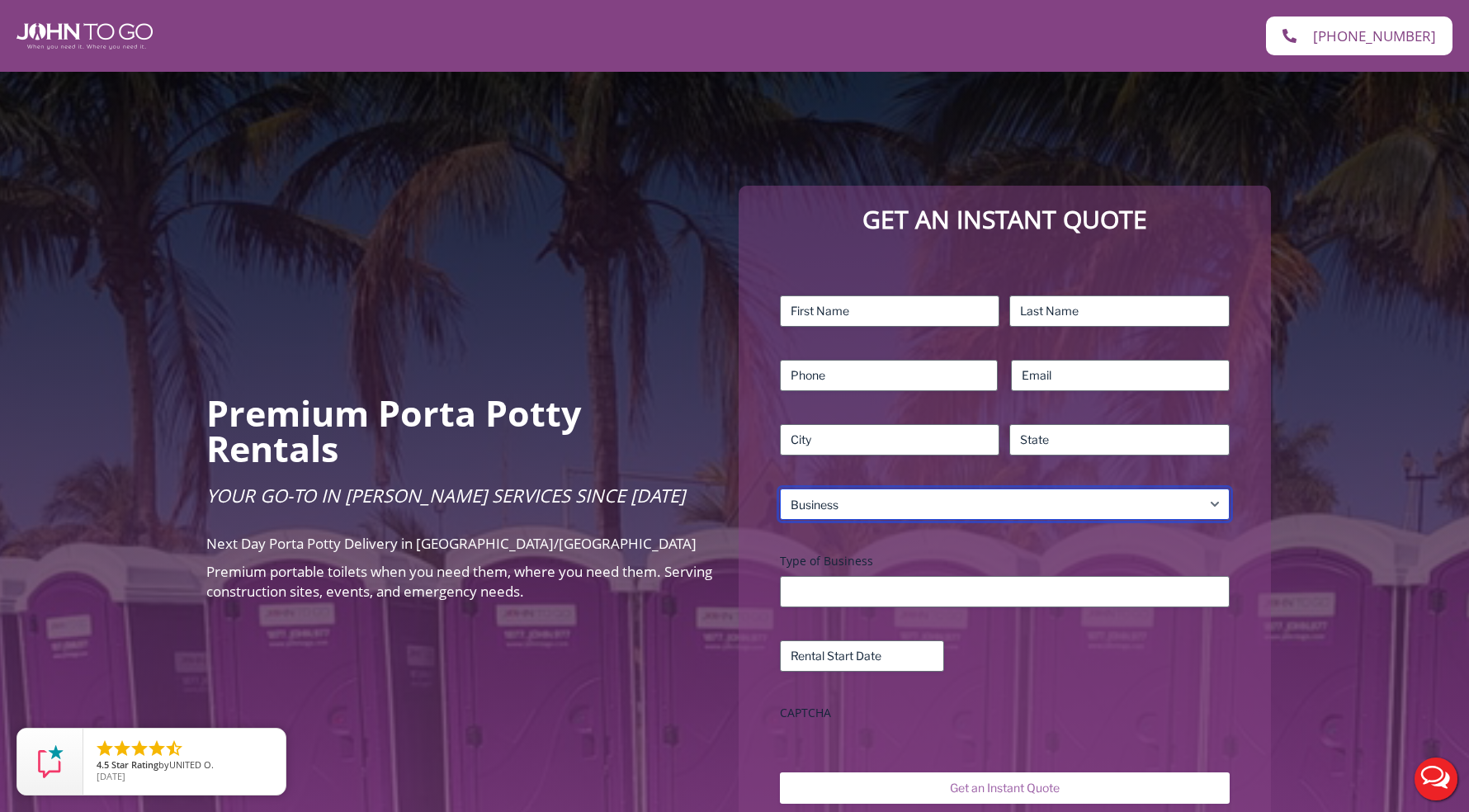
click at [857, 491] on select "What is your site service need? Consumer Construction – Commercial Construction…" at bounding box center [1005, 504] width 449 height 32
select select "Event"
click at [780, 488] on select "What is your site service need? Consumer Construction – Commercial Construction…" at bounding box center [1005, 504] width 449 height 32
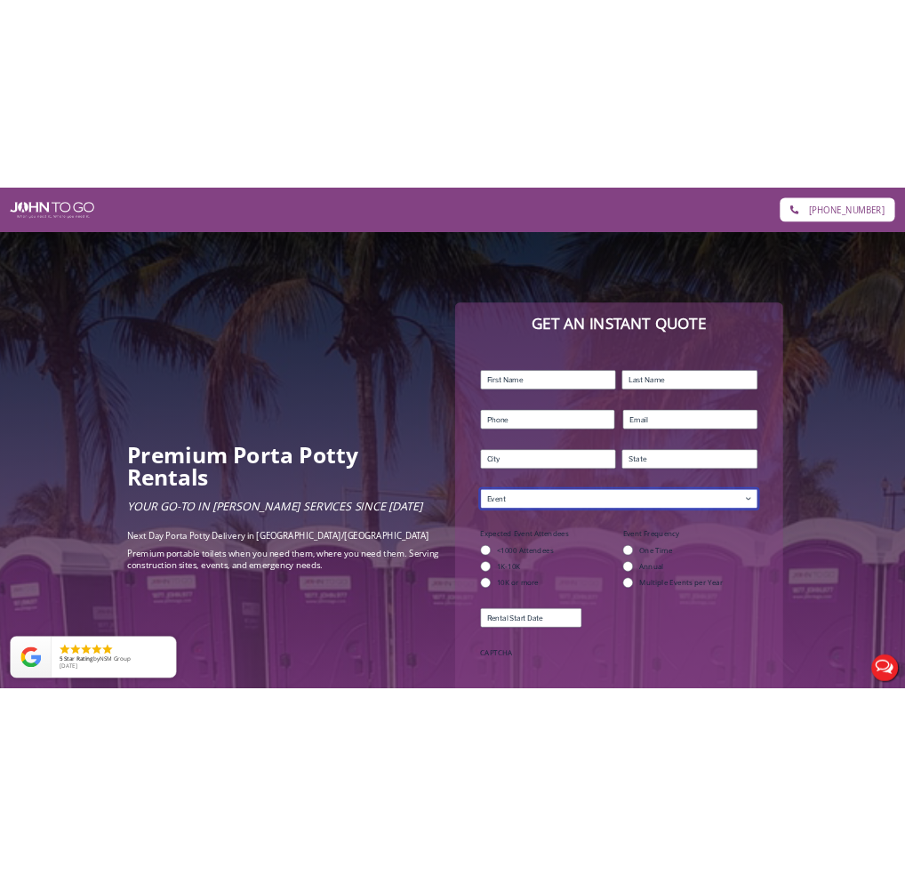
scroll to position [124, 0]
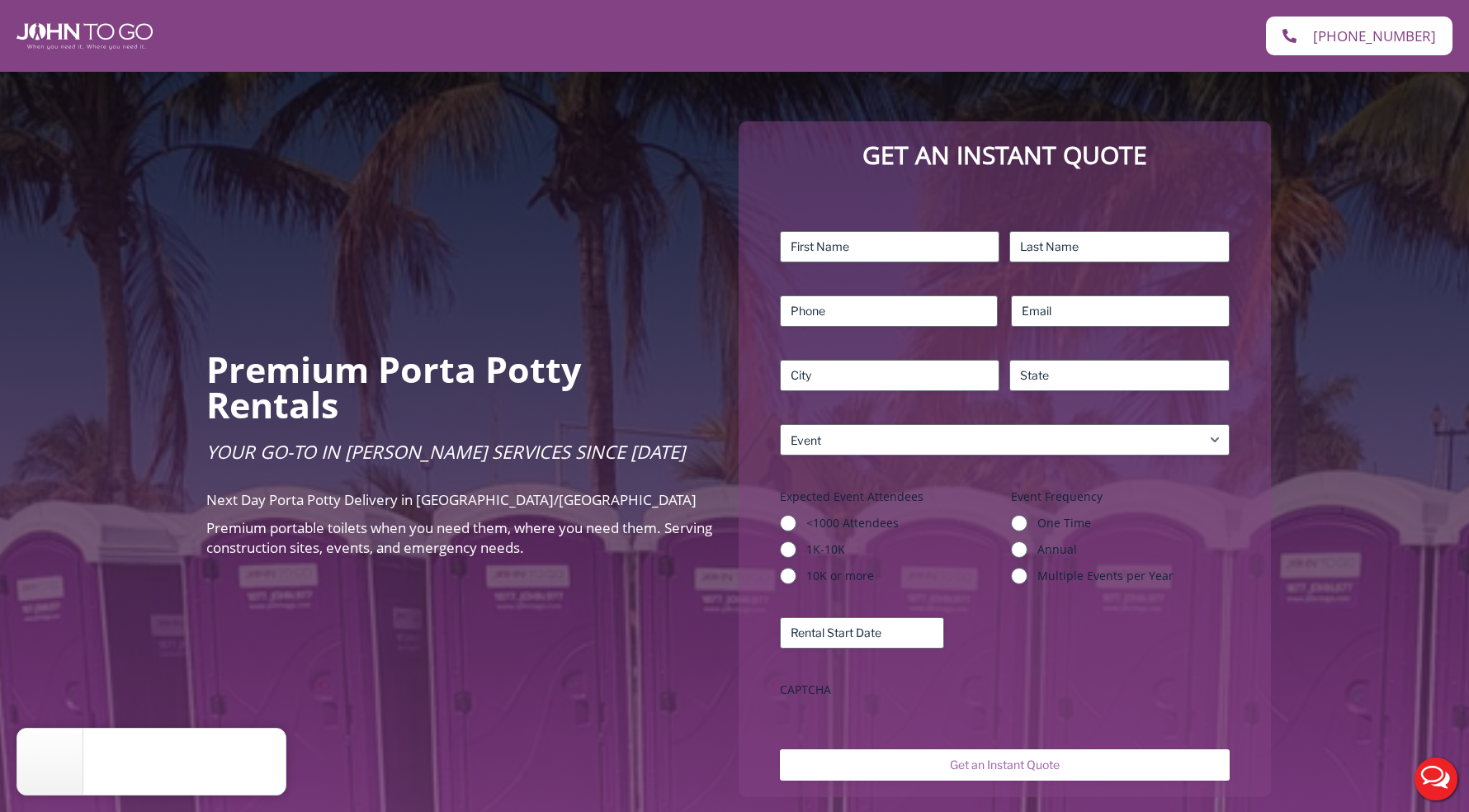
click at [842, 488] on legend "Expected Event Attendees" at bounding box center [852, 496] width 144 height 17
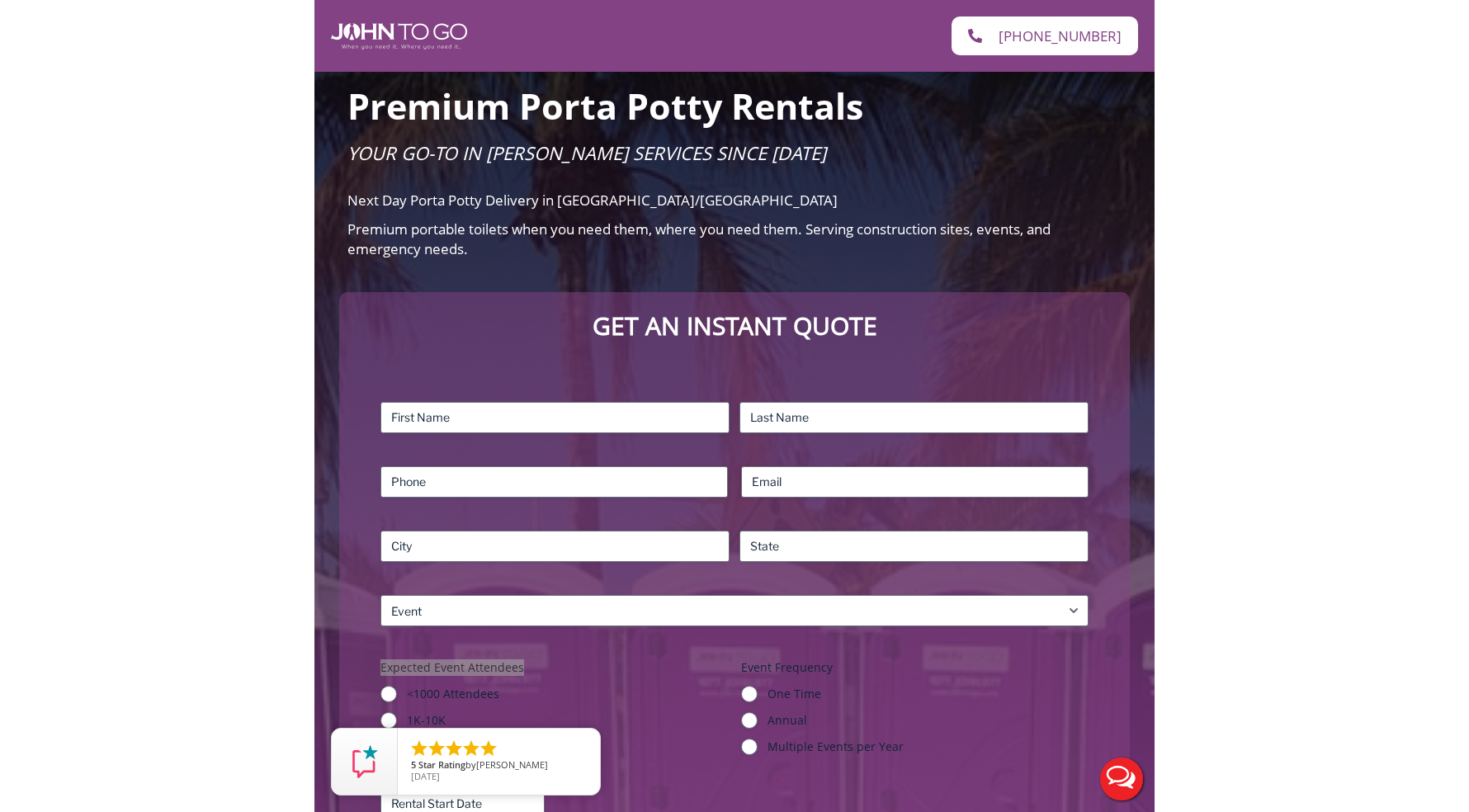
scroll to position [159, 0]
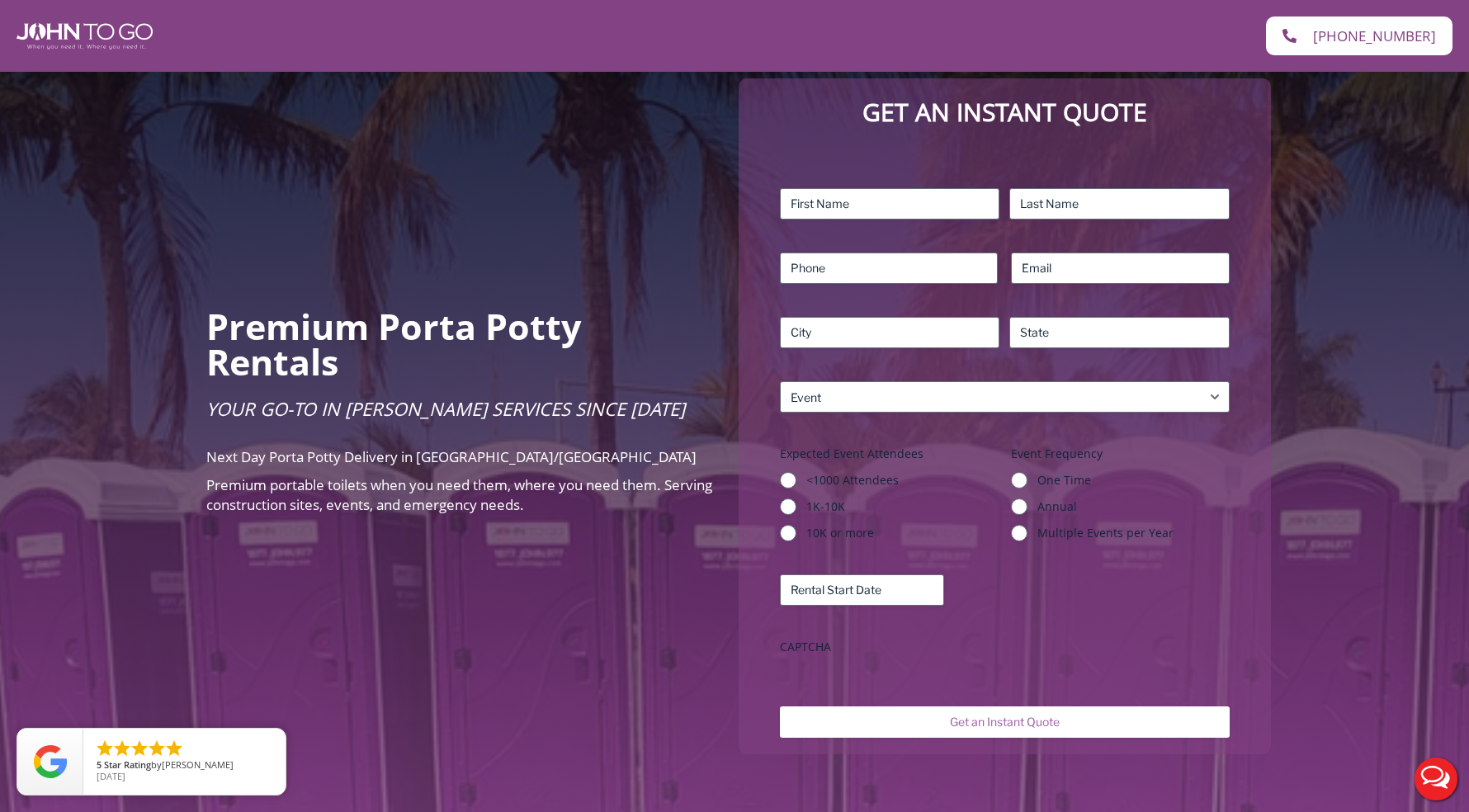
click at [639, 545] on div "Premium Porta Potty Rentals Your Go-To in [PERSON_NAME] Services Since [DATE] N…" at bounding box center [734, 416] width 1469 height 1005
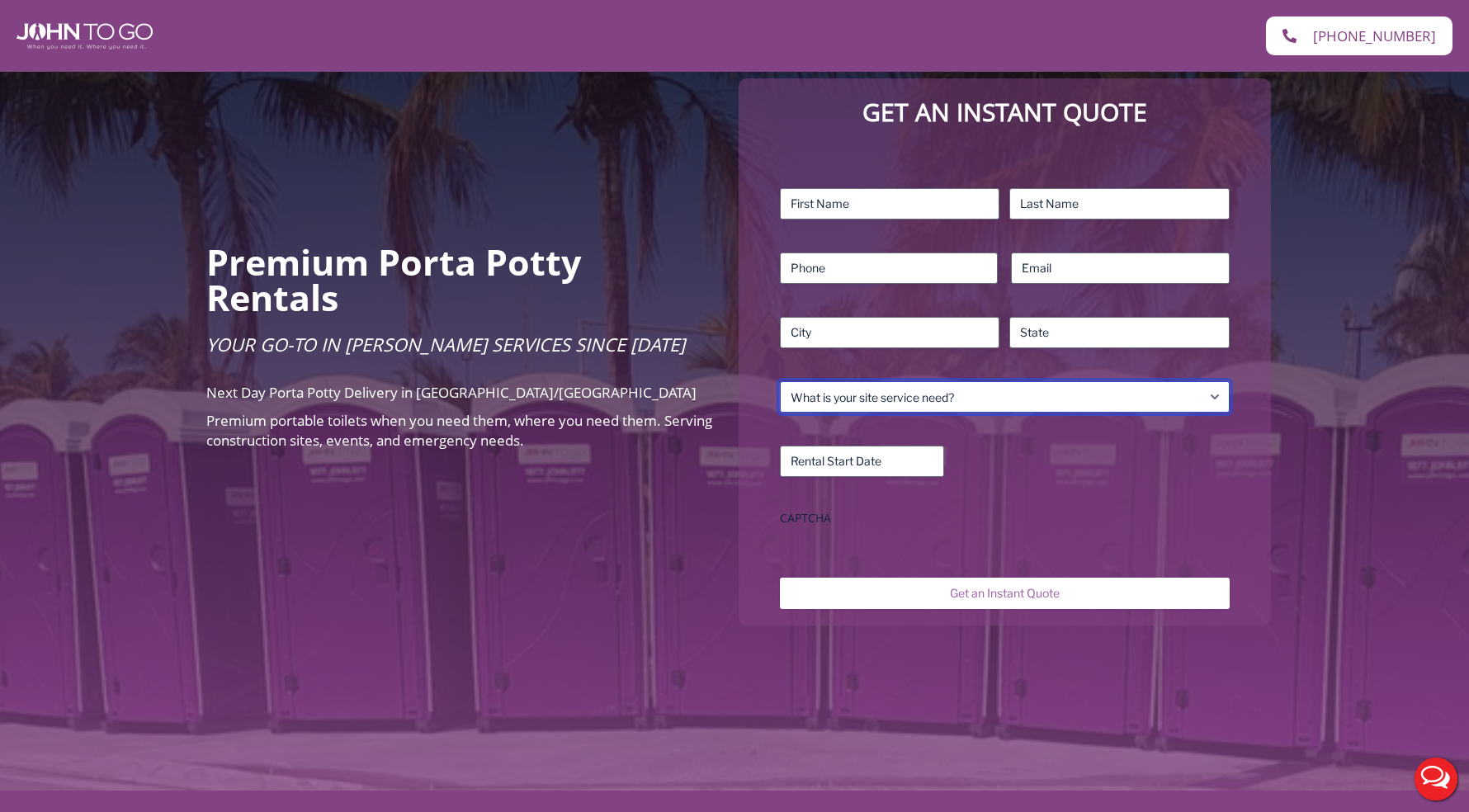
click at [1039, 381] on select "What is your site service need? Consumer Construction – Commercial Construction…" at bounding box center [1005, 397] width 449 height 32
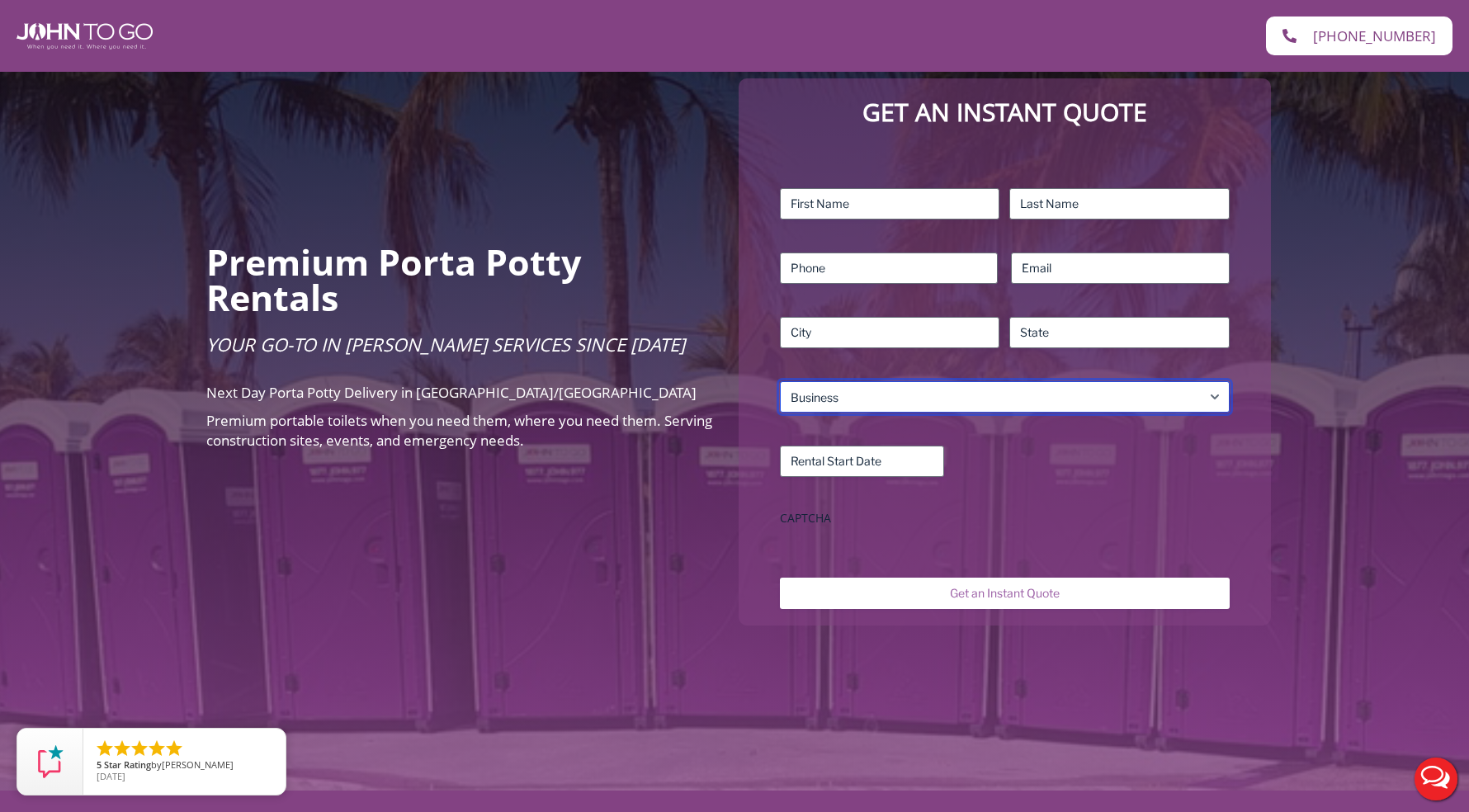
click at [780, 381] on select "What is your site service need? Consumer Construction – Commercial Construction…" at bounding box center [1005, 397] width 449 height 32
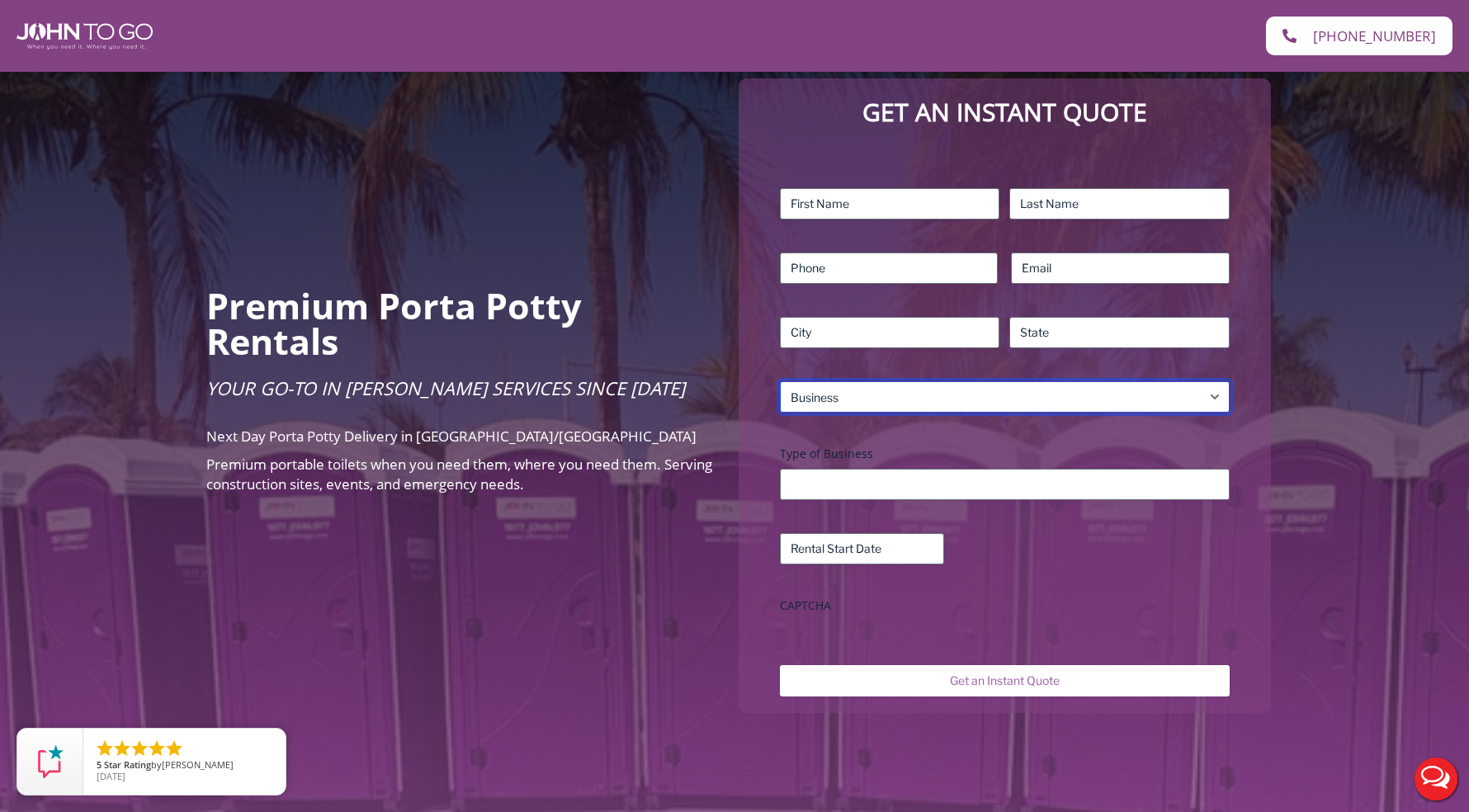
click at [894, 381] on select "What is your site service need? Consumer Construction – Commercial Construction…" at bounding box center [1005, 397] width 449 height 32
select select "Event"
click at [780, 381] on select "What is your site service need? Consumer Construction – Commercial Construction…" at bounding box center [1005, 397] width 449 height 32
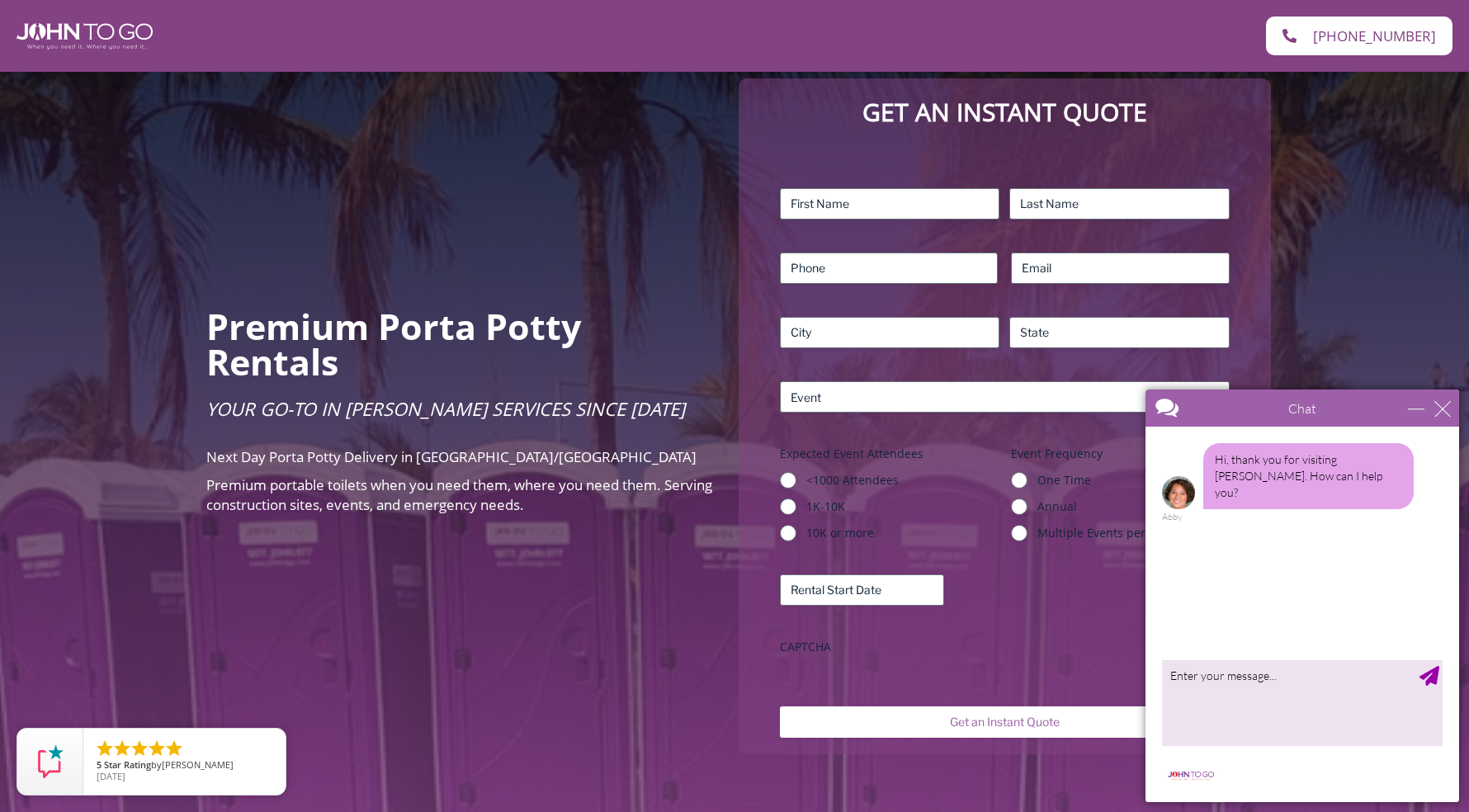
click at [859, 471] on label "<1000 Attendees" at bounding box center [902, 480] width 192 height 17
click at [797, 471] on input "<1000 Attendees" at bounding box center [788, 480] width 17 height 17
radio input "true"
click at [859, 471] on label "<1000 Attendees" at bounding box center [902, 480] width 192 height 17
click at [797, 471] on input "<1000 Attendees" at bounding box center [788, 480] width 17 height 17
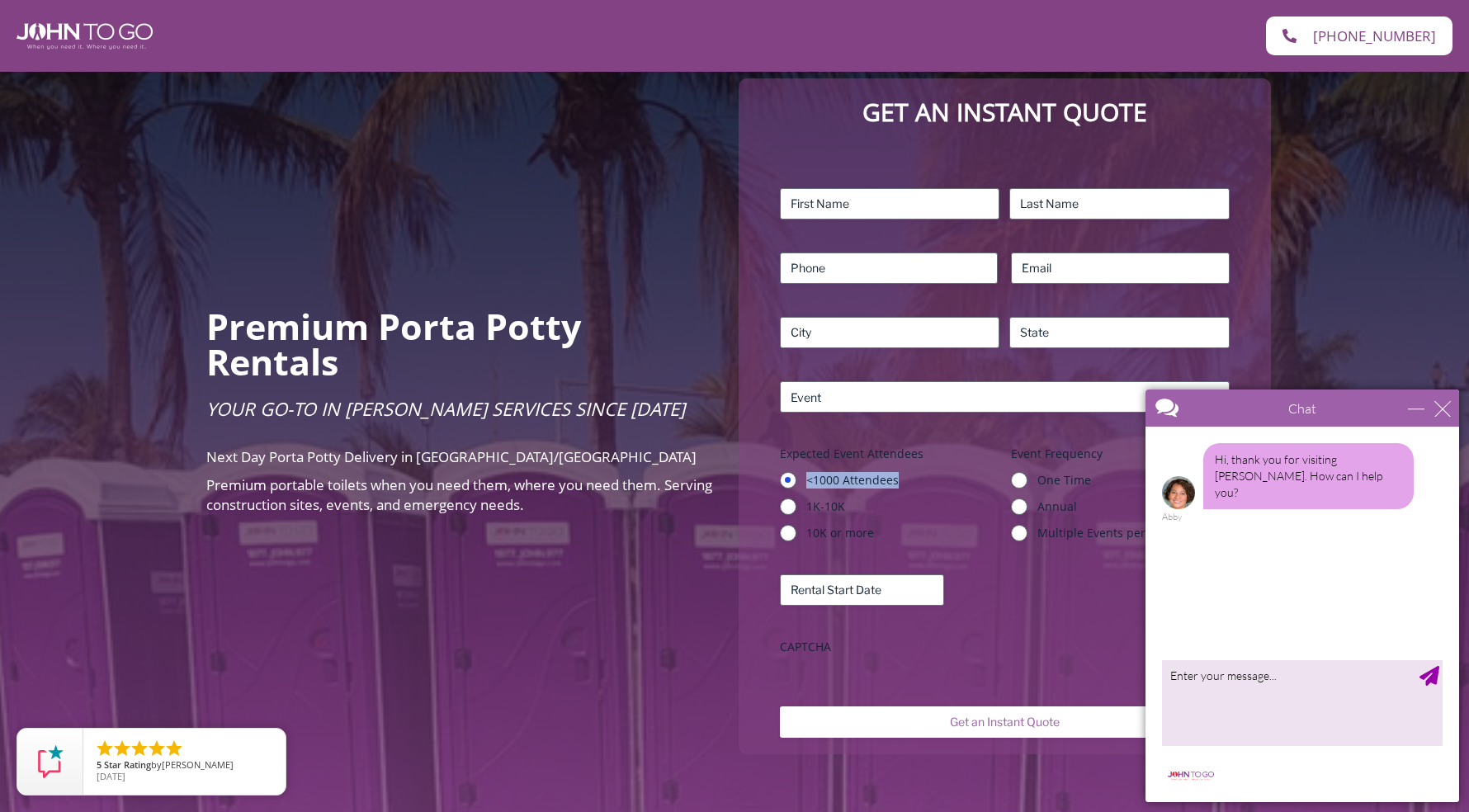
click at [859, 471] on label "<1000 Attendees" at bounding box center [902, 480] width 192 height 17
click at [797, 471] on input "<1000 Attendees" at bounding box center [788, 480] width 17 height 17
click at [1436, 419] on div "Chat" at bounding box center [1303, 408] width 314 height 37
click at [838, 476] on div "<1000 Attendees 1K-10K 10K or more" at bounding box center [890, 506] width 219 height 70
drag, startPoint x: 838, startPoint y: 470, endPoint x: 918, endPoint y: 475, distance: 80.2
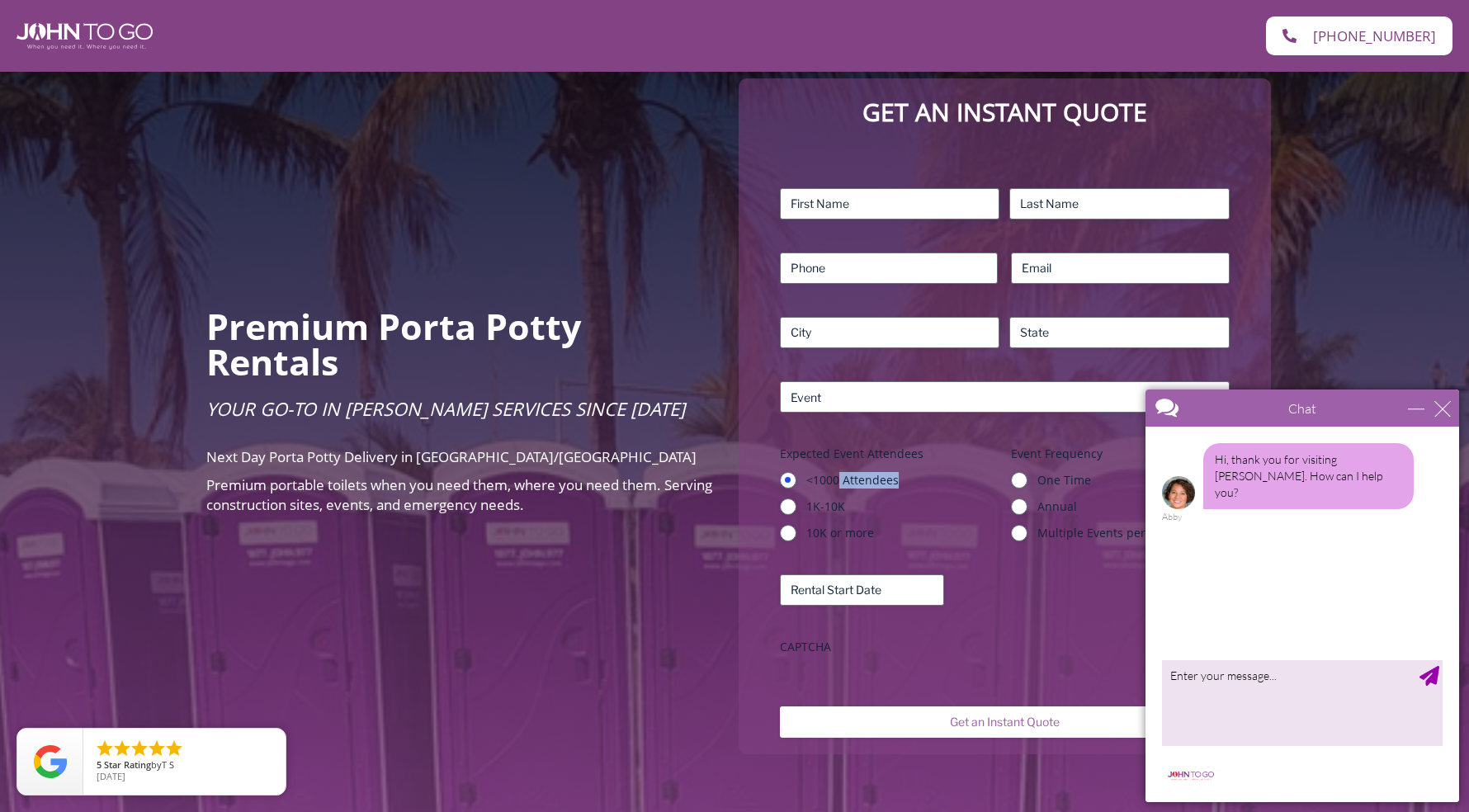
click at [918, 475] on div "<1000 Attendees 1K-10K 10K or more" at bounding box center [890, 506] width 219 height 70
click at [1443, 406] on div "close" at bounding box center [1443, 408] width 17 height 17
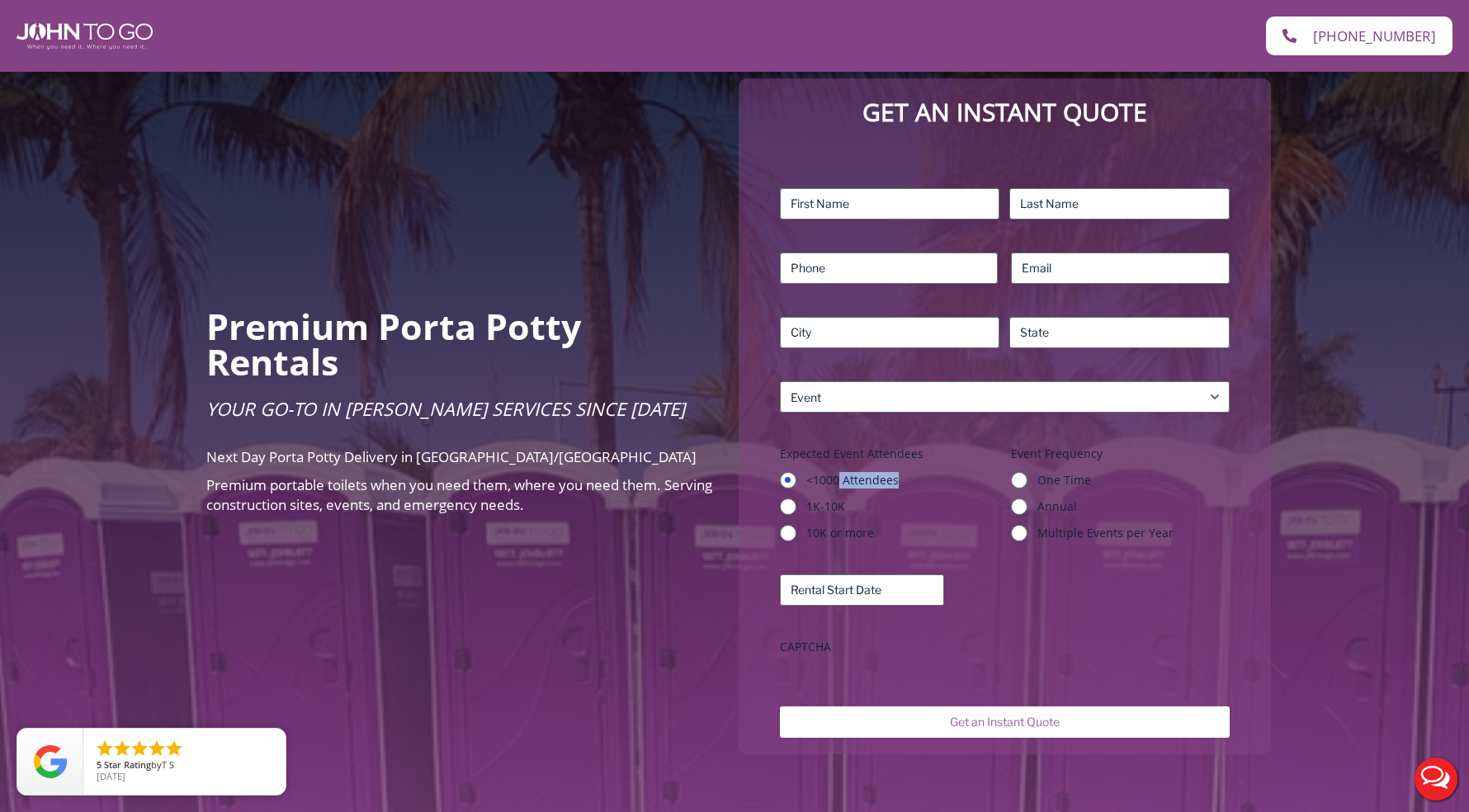
drag, startPoint x: 842, startPoint y: 464, endPoint x: 826, endPoint y: 465, distance: 16.0
click at [826, 471] on label "<1000 Attendees" at bounding box center [902, 480] width 192 height 17
click at [797, 471] on input "<1000 Attendees" at bounding box center [788, 480] width 17 height 17
click at [826, 471] on label "<1000 Attendees" at bounding box center [902, 480] width 192 height 17
click at [797, 471] on input "<1000 Attendees" at bounding box center [788, 480] width 17 height 17
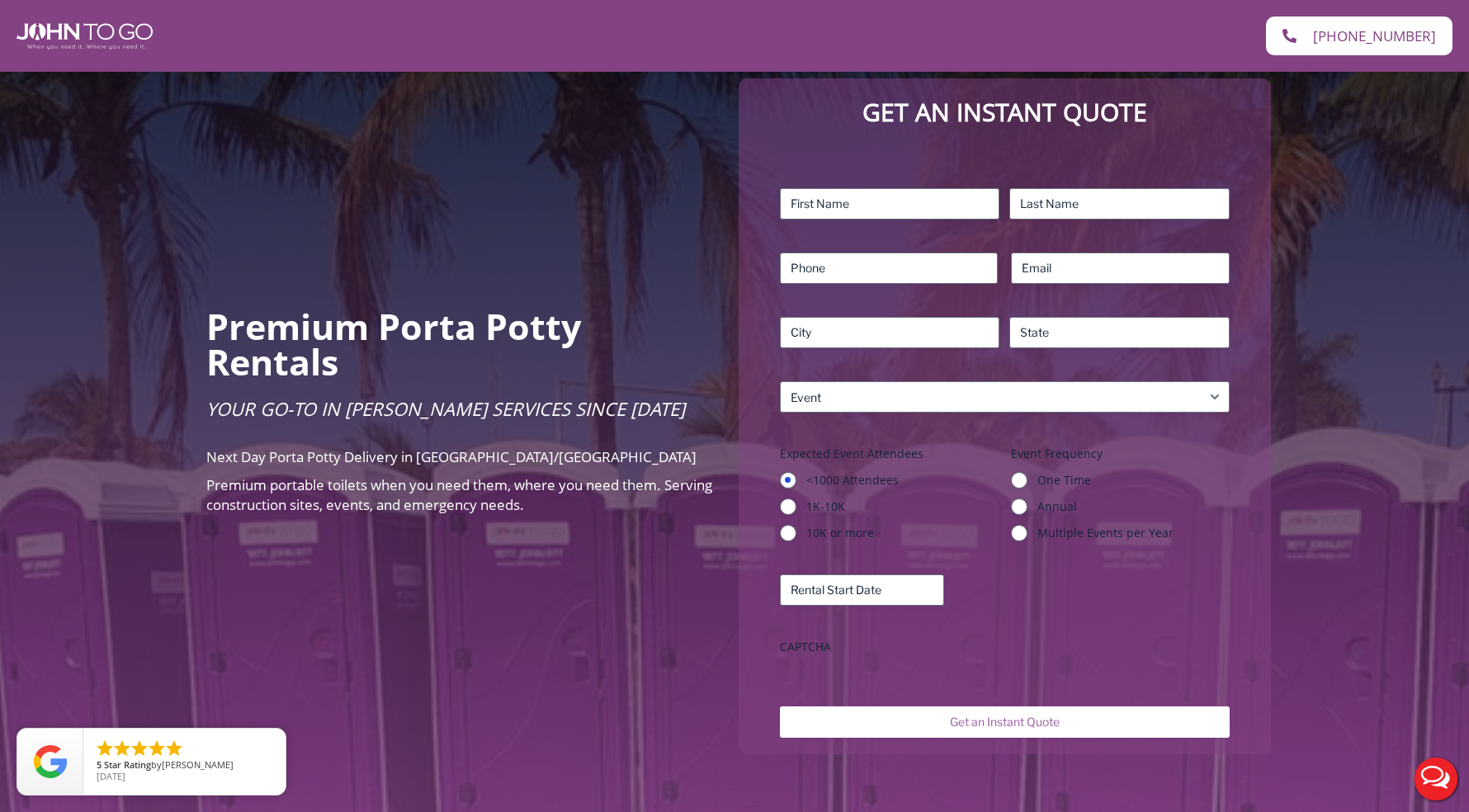
click at [545, 428] on div "Premium Porta Potty Rentals Your Go-To in Porta John Services Since 2004 Next D…" at bounding box center [460, 416] width 524 height 231
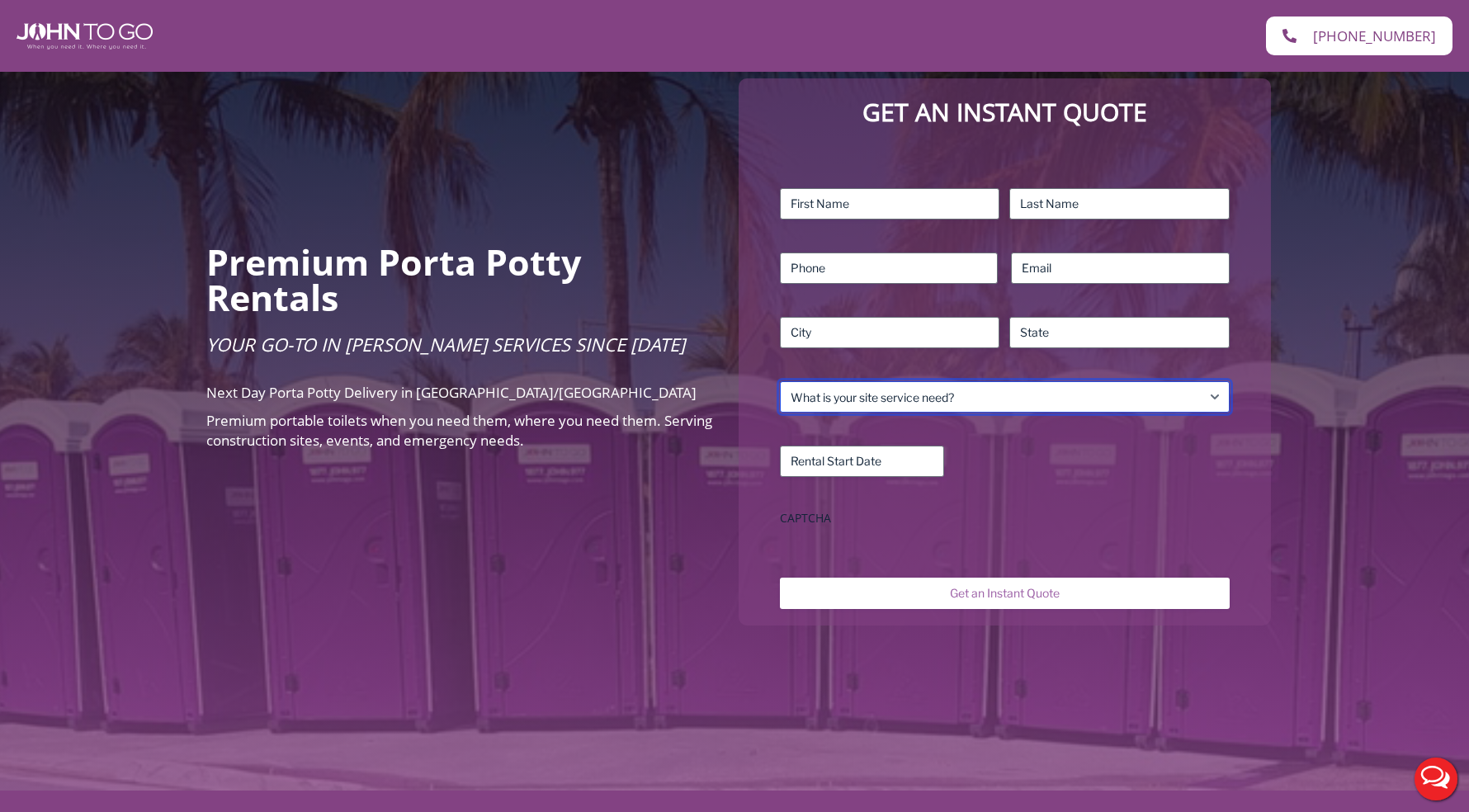
click at [937, 381] on select "What is your site service need? Consumer Construction – Commercial Construction…" at bounding box center [1005, 397] width 449 height 32
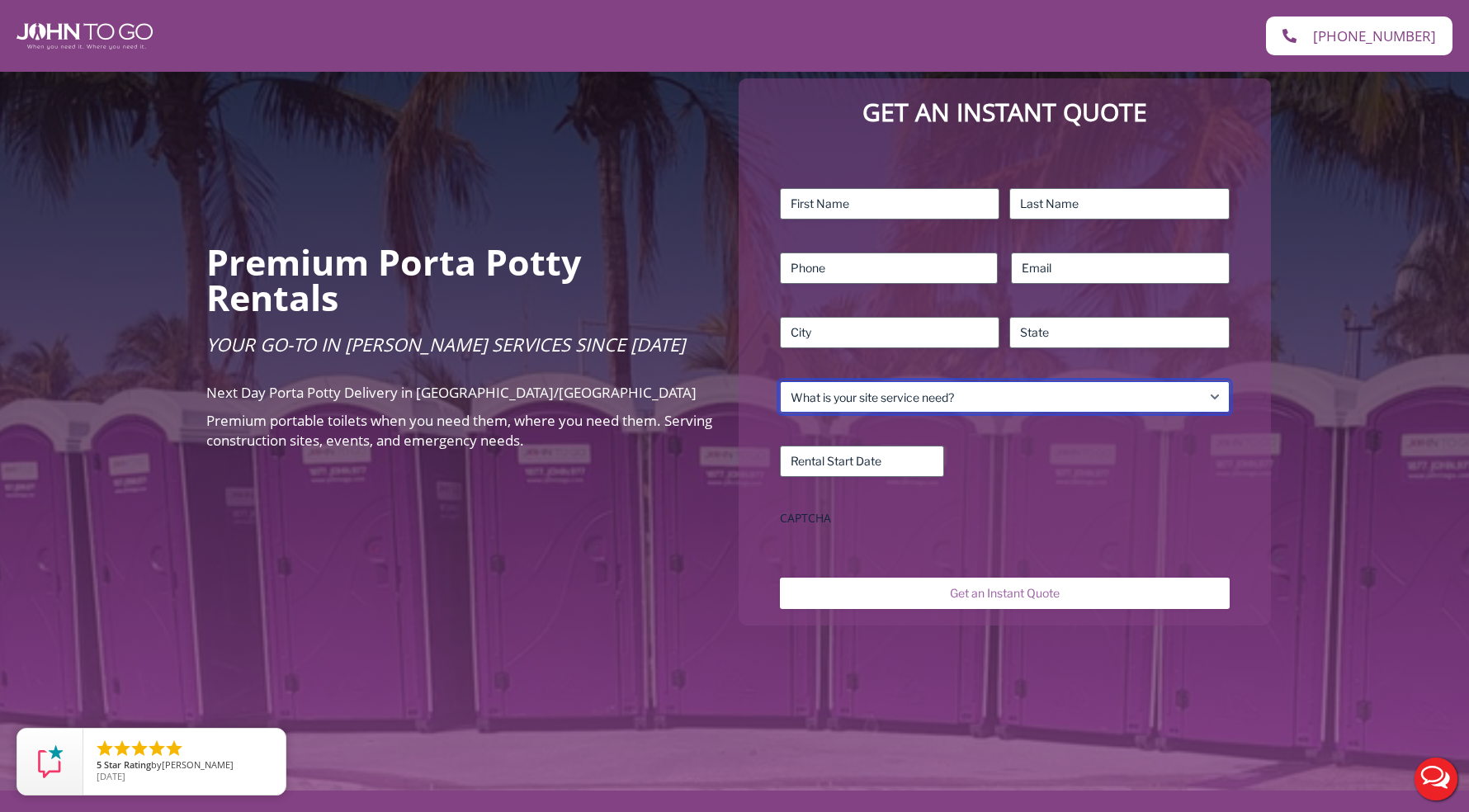
select select "Business"
click at [780, 381] on select "What is your site service need? Consumer Construction – Commercial Construction…" at bounding box center [1005, 397] width 449 height 32
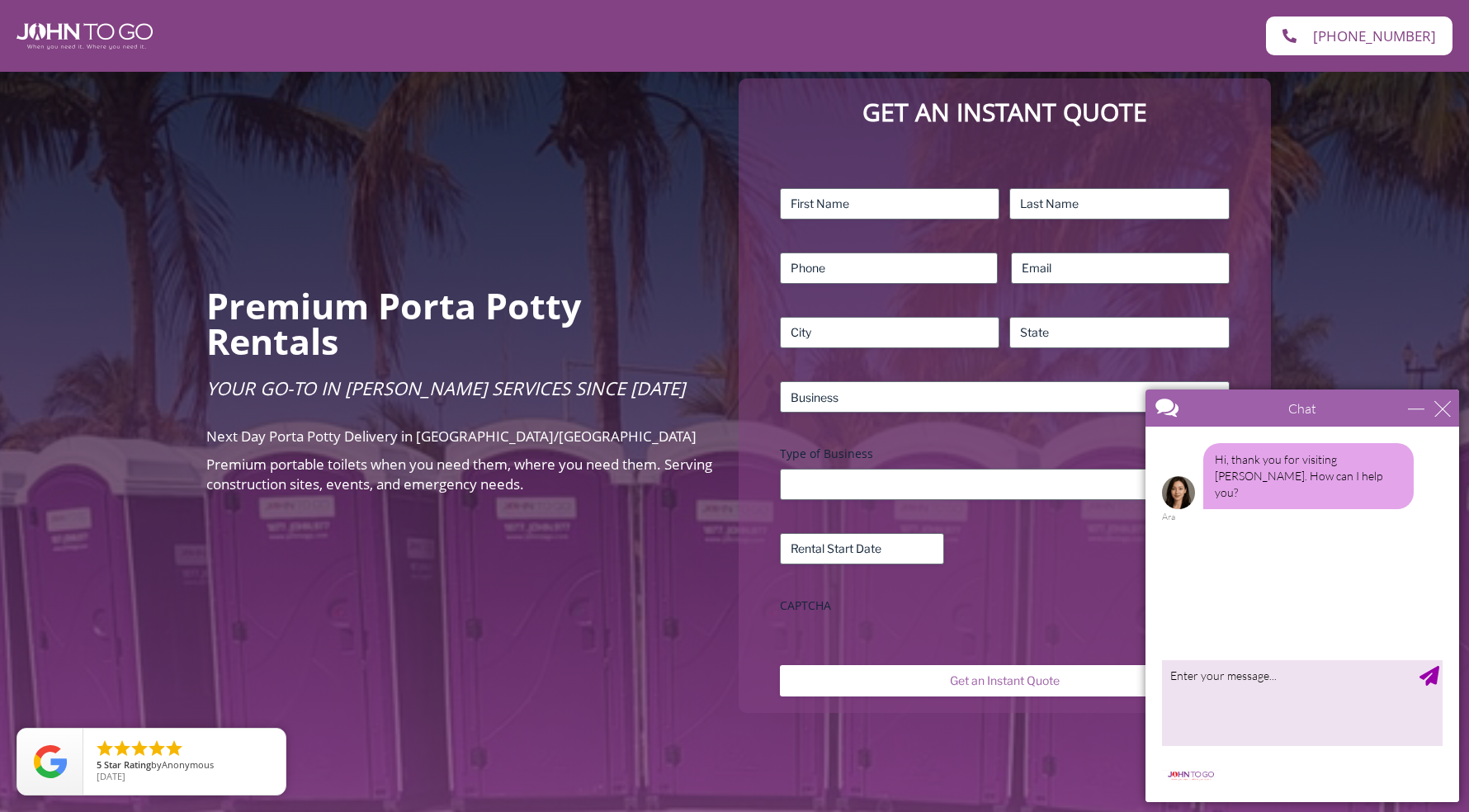
click at [657, 589] on div "Premium Porta Potty Rentals Your Go-To in [PERSON_NAME] Services Since [DATE] N…" at bounding box center [734, 395] width 1469 height 964
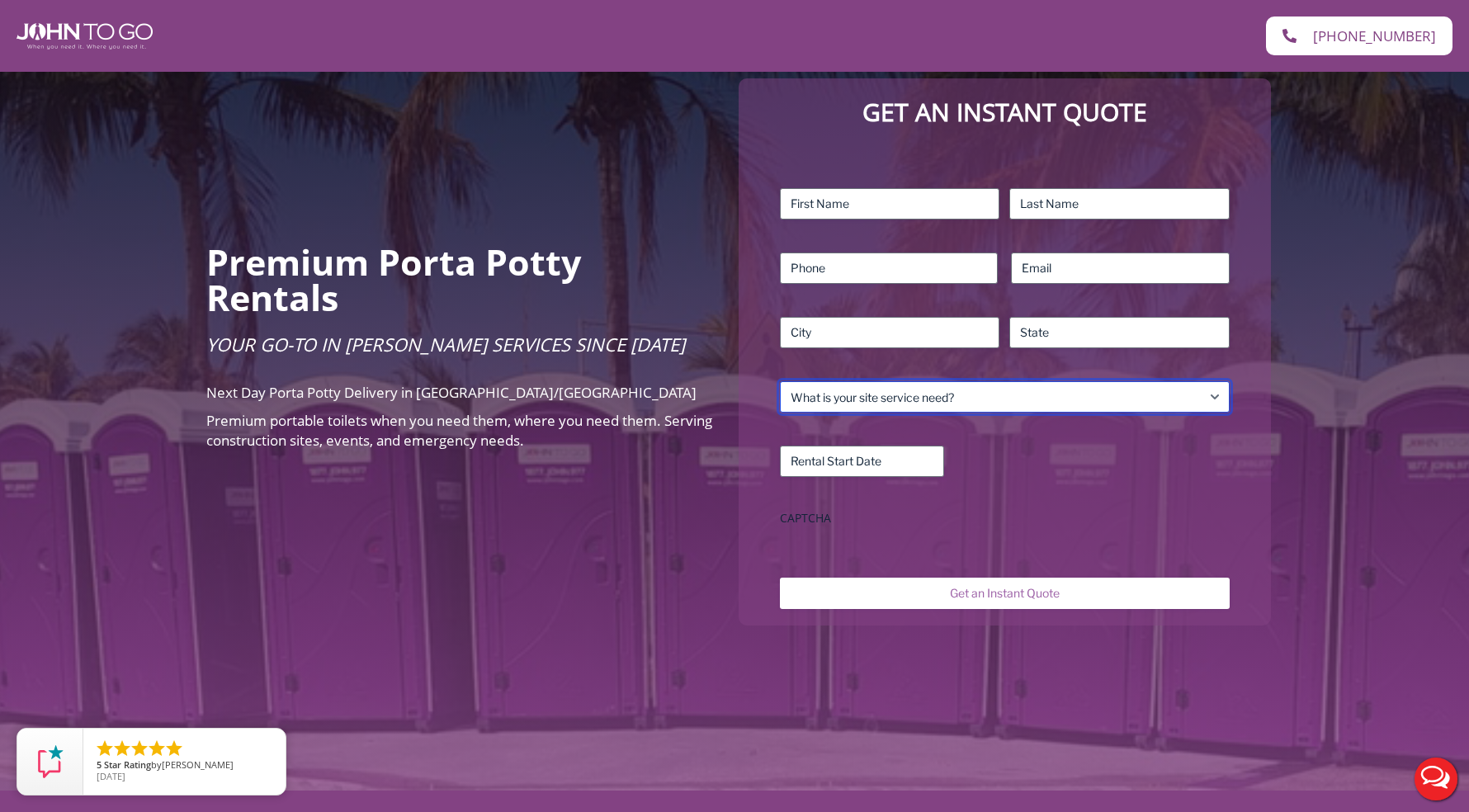
click at [1040, 386] on select "What is your site service need? Consumer Construction – Commercial Construction…" at bounding box center [1005, 397] width 449 height 32
click at [780, 381] on select "What is your site service need? Consumer Construction – Commercial Construction…" at bounding box center [1005, 397] width 449 height 32
click at [1013, 381] on select "What is your site service need? Consumer Construction – Commercial Construction…" at bounding box center [1005, 397] width 449 height 32
select select "Business"
click at [780, 381] on select "What is your site service need? Consumer Construction – Commercial Construction…" at bounding box center [1005, 397] width 449 height 32
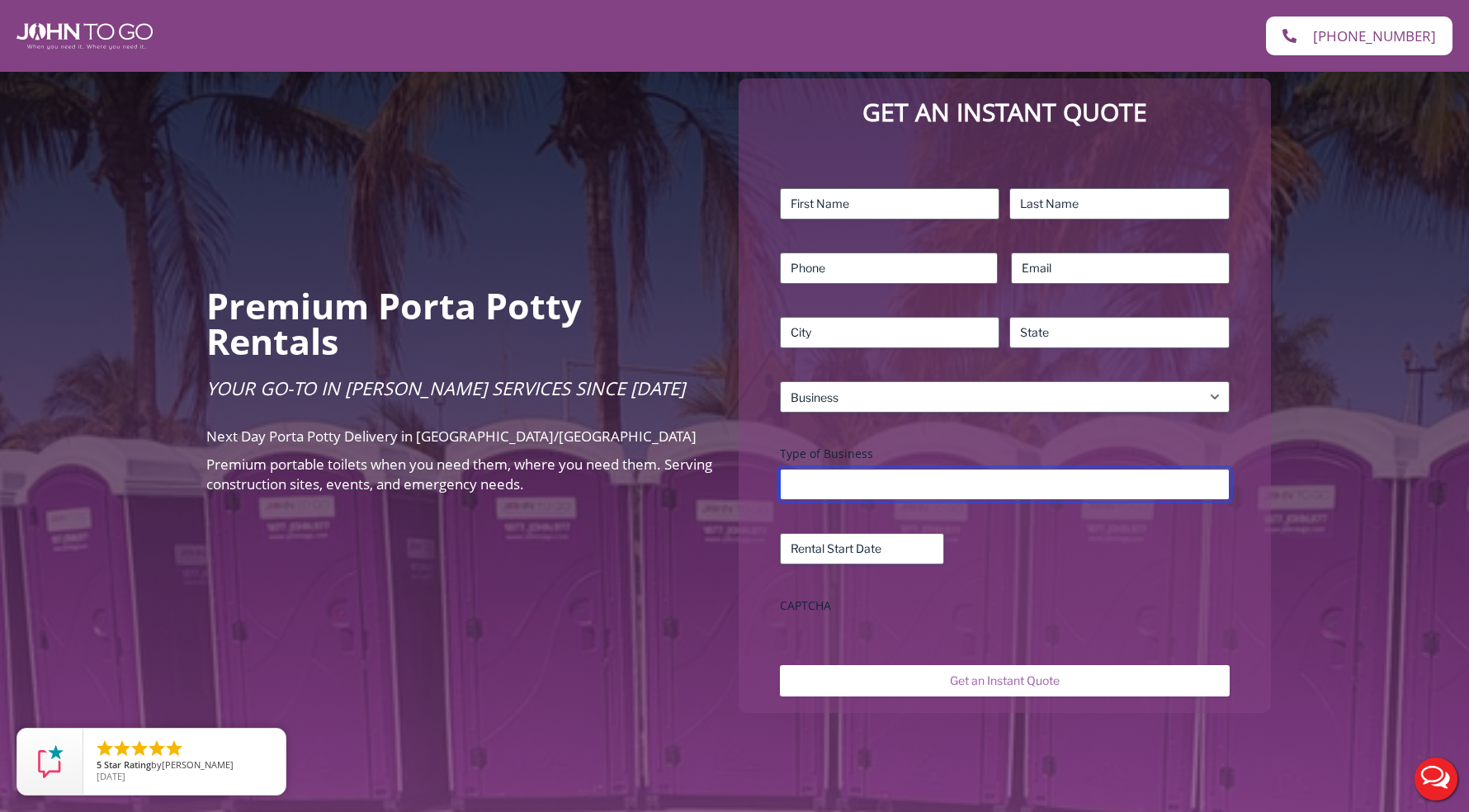
click at [883, 469] on input "Type of Business" at bounding box center [1005, 484] width 449 height 32
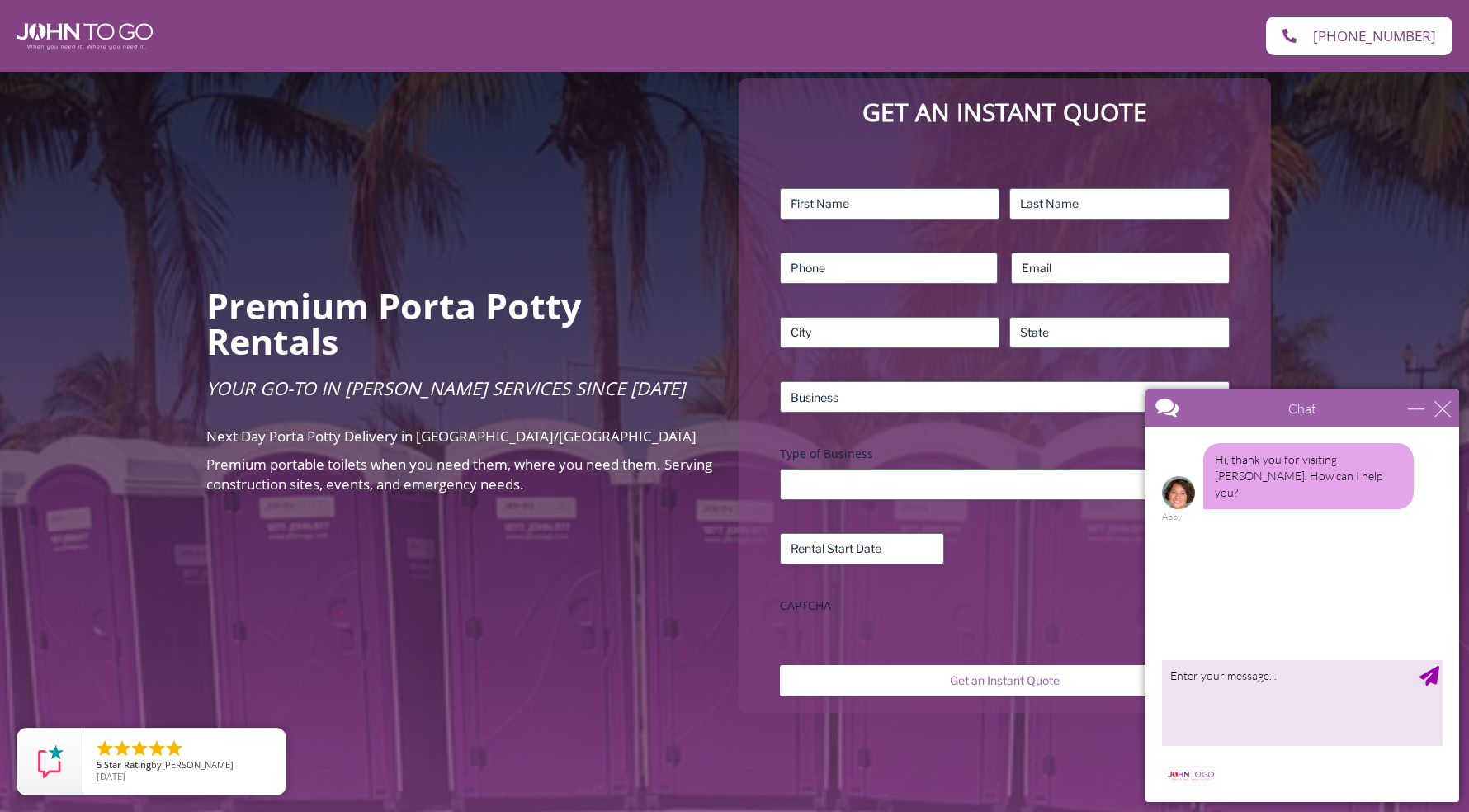
click at [834, 445] on label "Type of Business" at bounding box center [1005, 454] width 449 height 17
click at [834, 469] on input "Type of Business" at bounding box center [1005, 484] width 449 height 32
click at [677, 303] on h2 "Premium Porta Potty Rentals" at bounding box center [460, 323] width 508 height 71
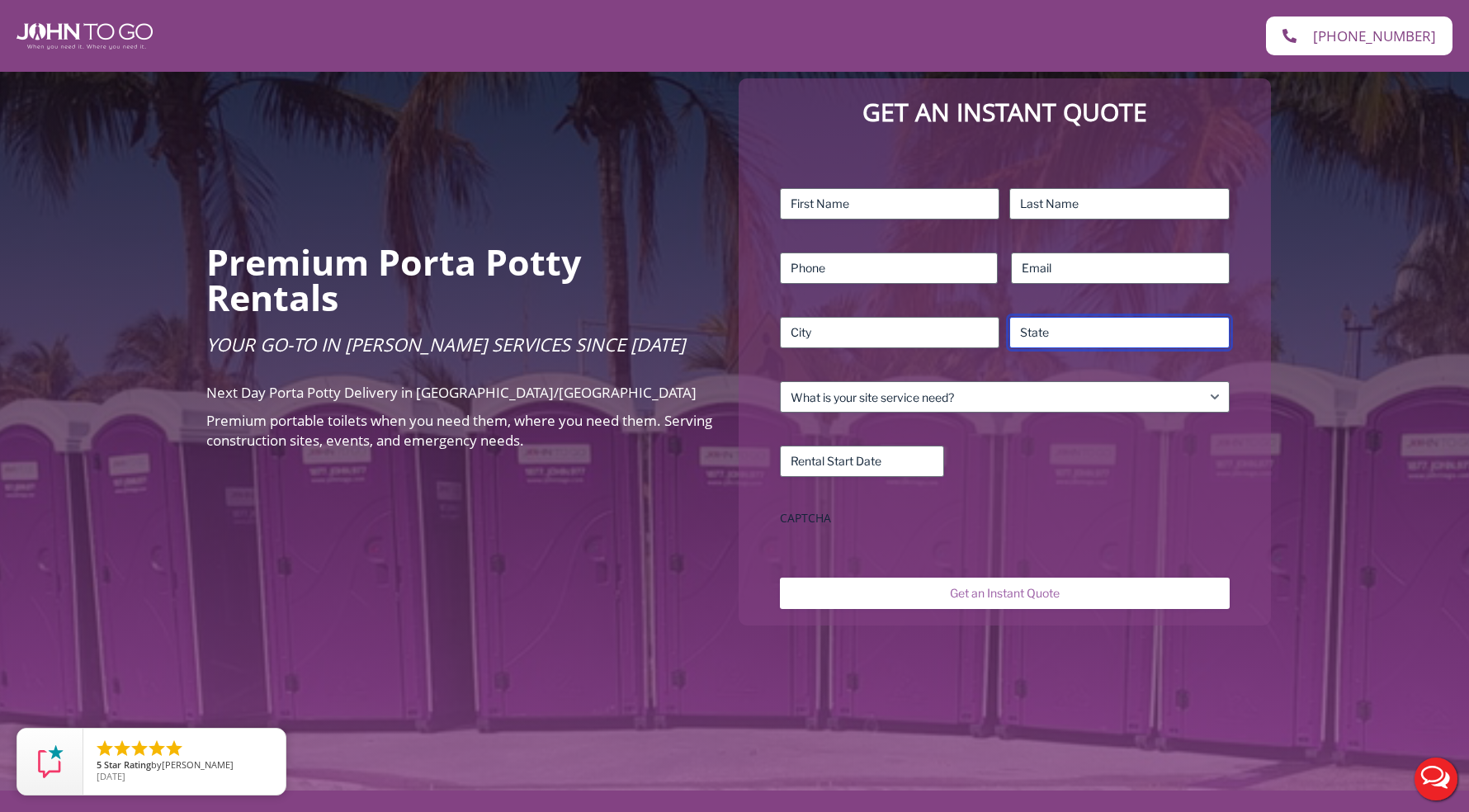
click at [1076, 316] on input "State / Province / Region" at bounding box center [1119, 332] width 220 height 32
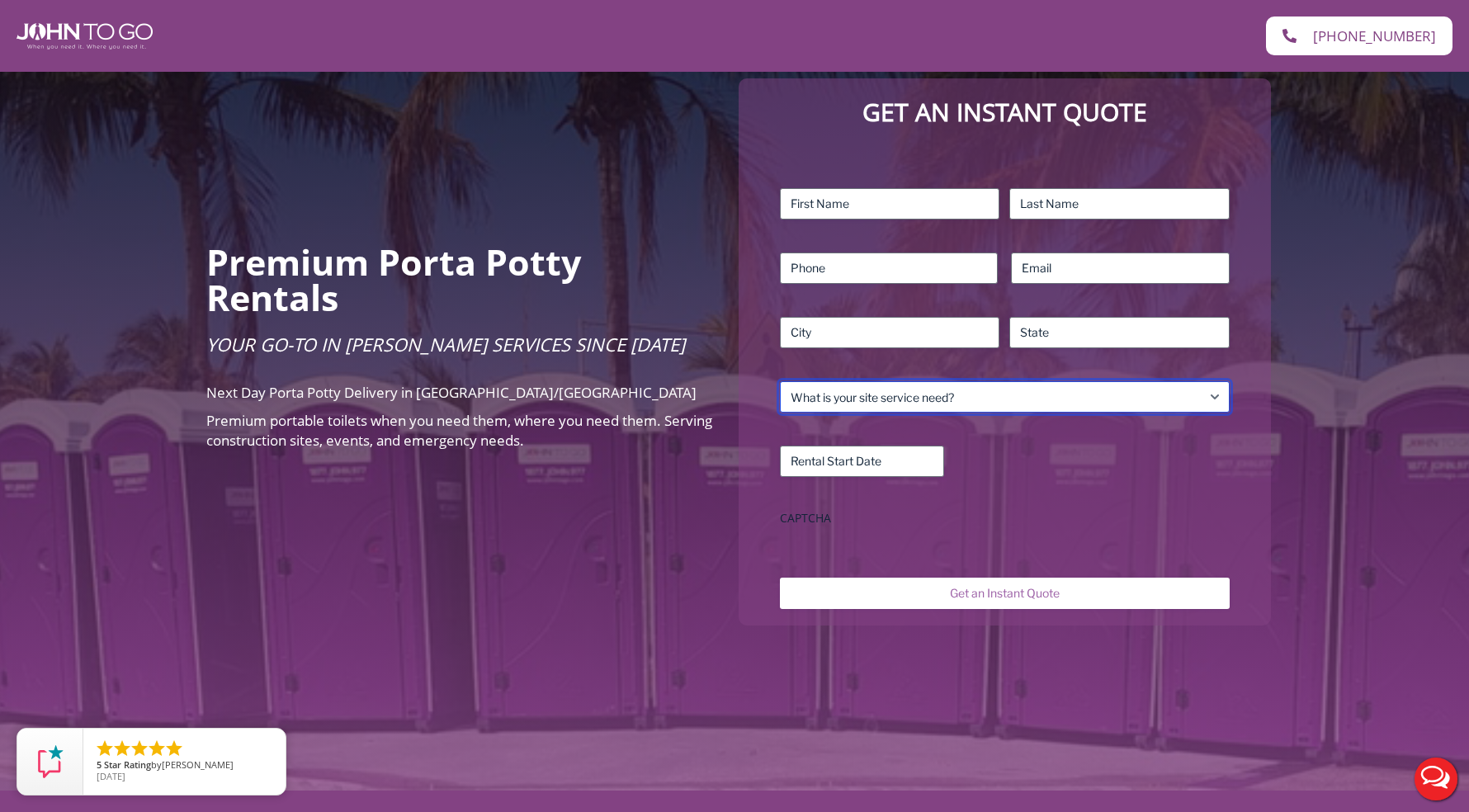
click at [1002, 381] on select "What is your site service need? Consumer Construction – Commercial Construction…" at bounding box center [1005, 397] width 449 height 32
click at [780, 381] on select "What is your site service need? Consumer Construction – Commercial Construction…" at bounding box center [1005, 397] width 449 height 32
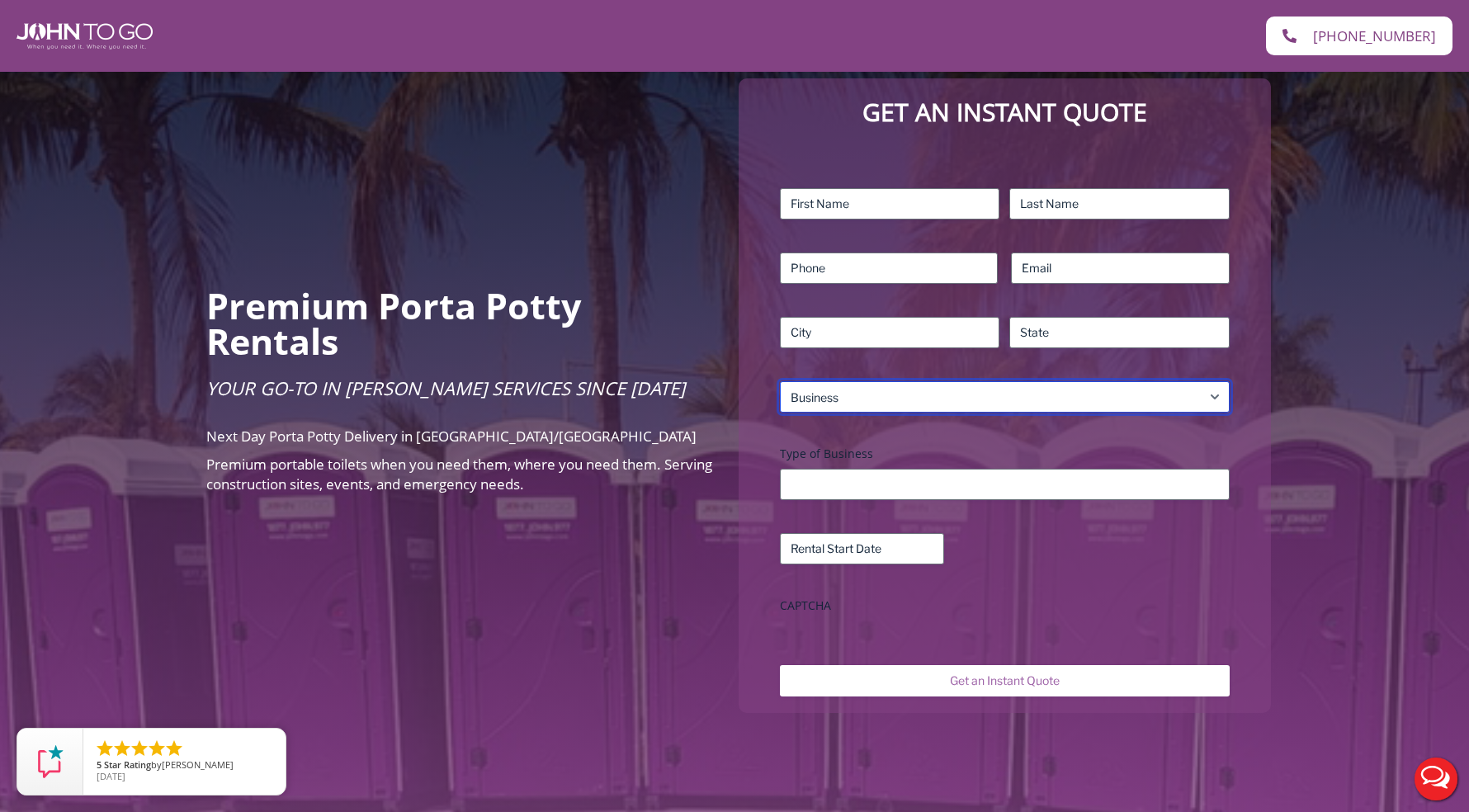
click at [882, 383] on select "What is your site service need? Consumer Construction – Commercial Construction…" at bounding box center [1005, 397] width 449 height 32
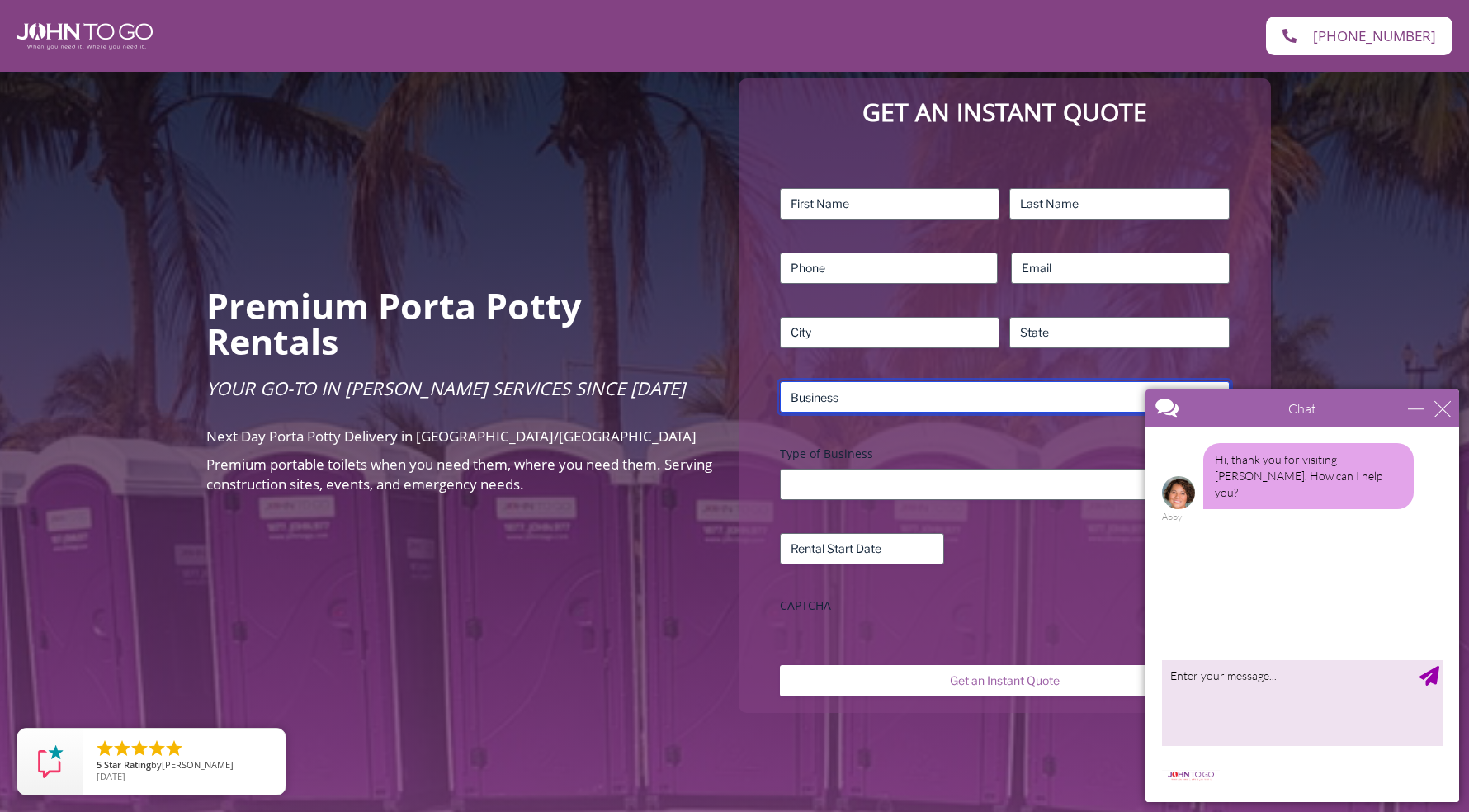
select select "Event"
click at [780, 381] on select "What is your site service need? Consumer Construction – Commercial Construction…" at bounding box center [1005, 397] width 449 height 32
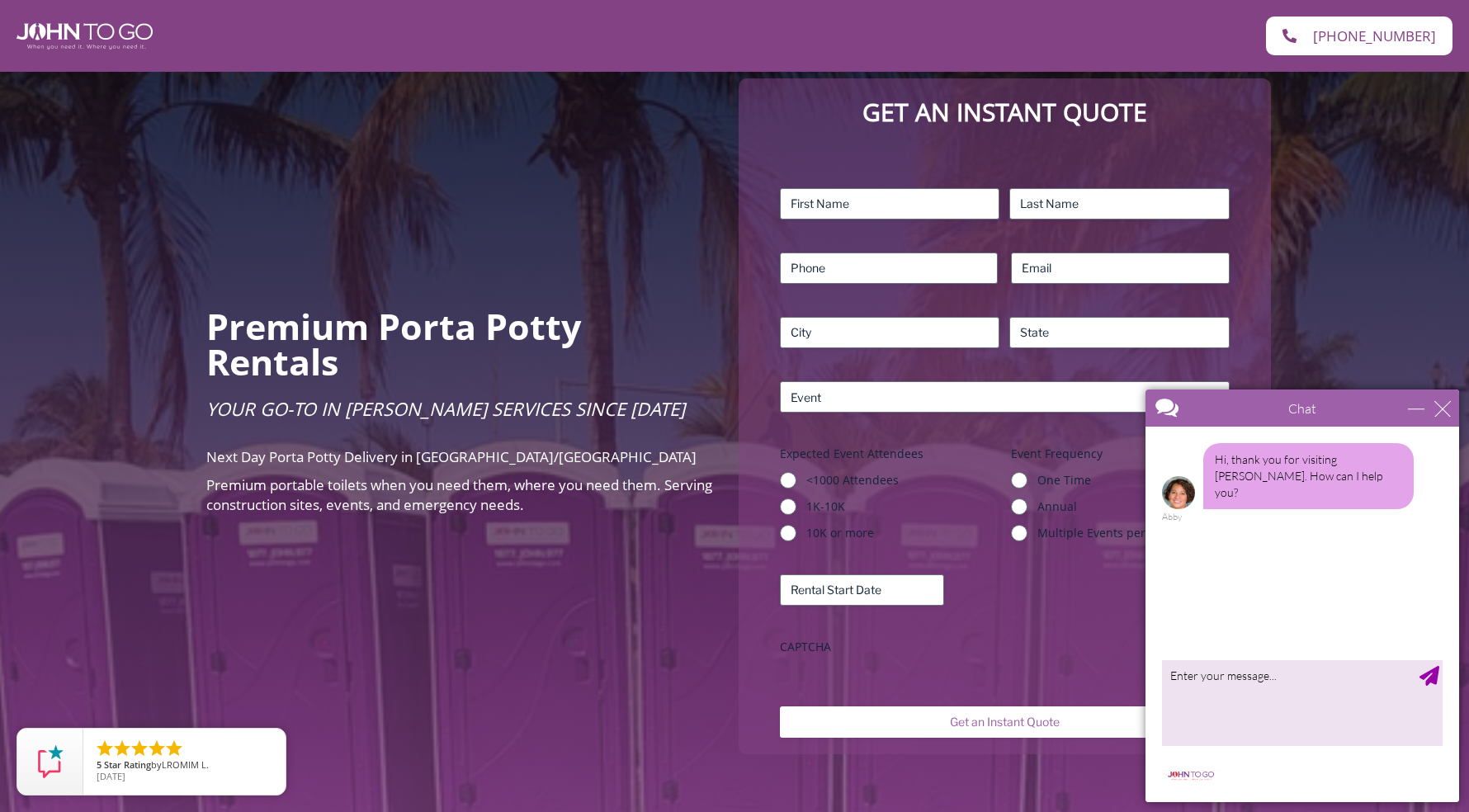
click at [485, 618] on div "Premium Porta Potty Rentals Your Go-To in Porta John Services Since 2004 Next D…" at bounding box center [734, 416] width 1469 height 1005
click at [1445, 407] on div "close" at bounding box center [1443, 408] width 17 height 17
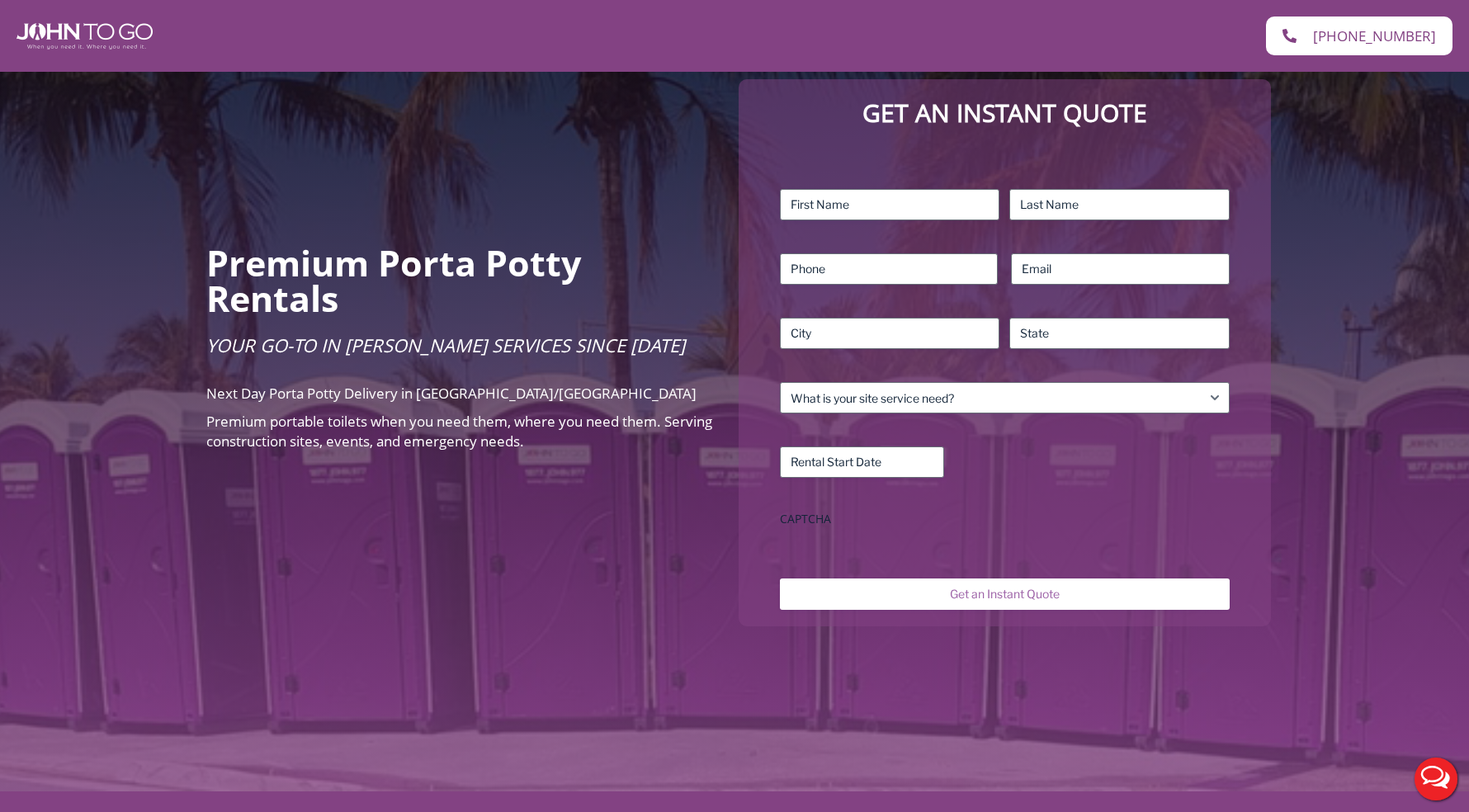
scroll to position [159, 0]
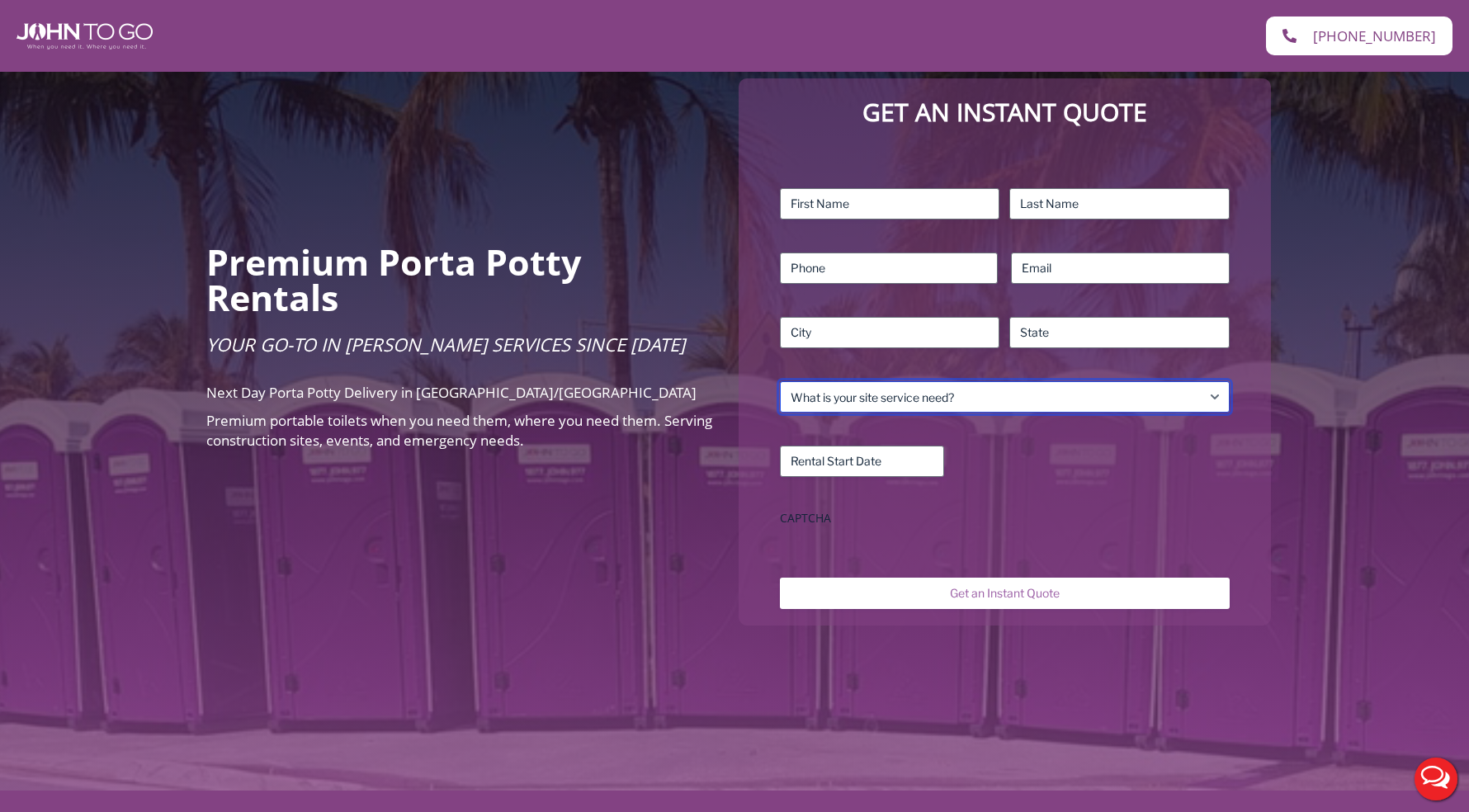
click at [1053, 381] on select "What is your site service need? Consumer Construction – Commercial Construction…" at bounding box center [1005, 397] width 449 height 32
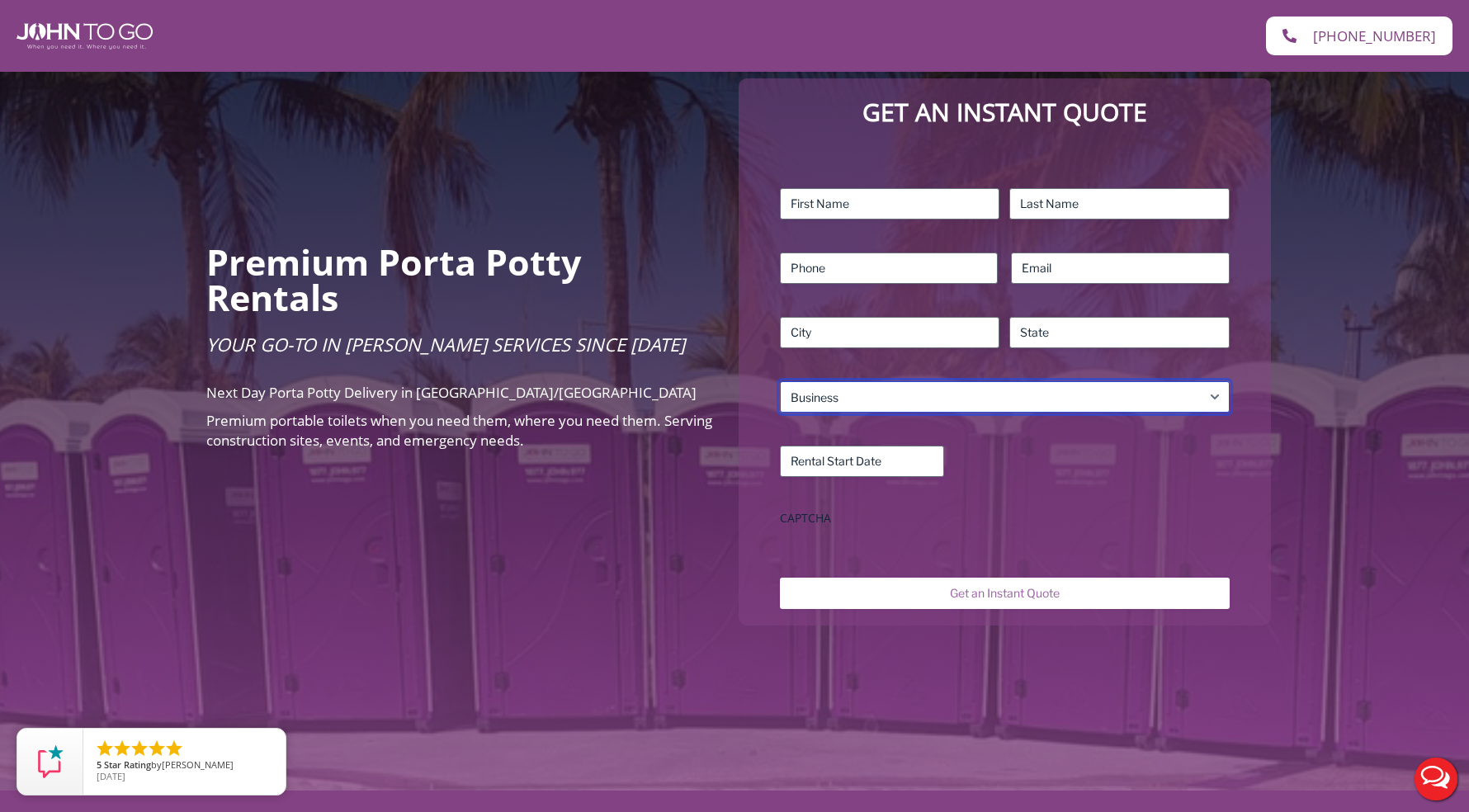
click at [780, 381] on select "What is your site service need? Consumer Construction – Commercial Construction…" at bounding box center [1005, 397] width 449 height 32
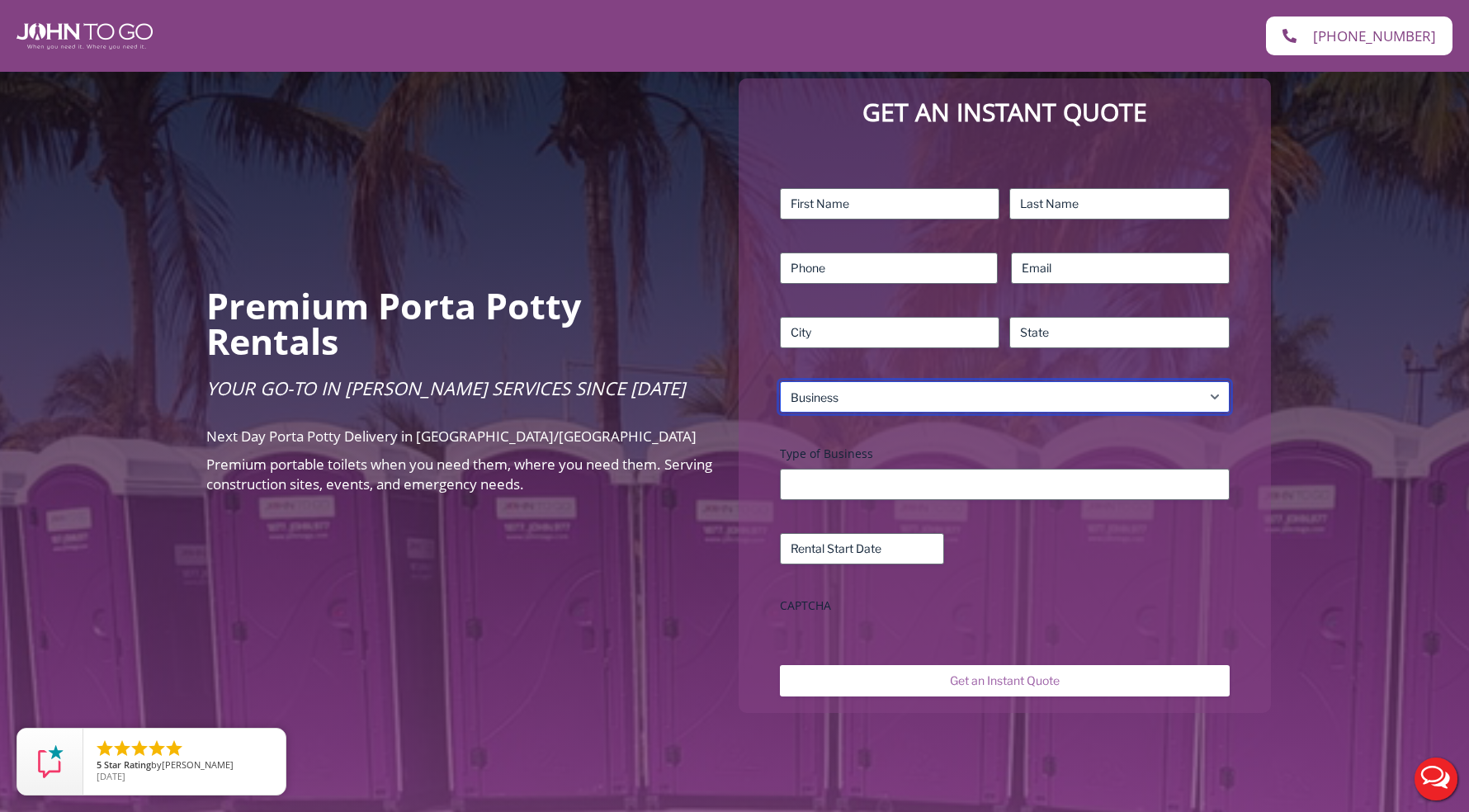
click at [956, 385] on select "What is your site service need? Consumer Construction – Commercial Construction…" at bounding box center [1005, 397] width 449 height 32
select select "Event"
click at [780, 381] on select "What is your site service need? Consumer Construction – Commercial Construction…" at bounding box center [1005, 397] width 449 height 32
